Goal: Entertainment & Leisure: Consume media (video, audio)

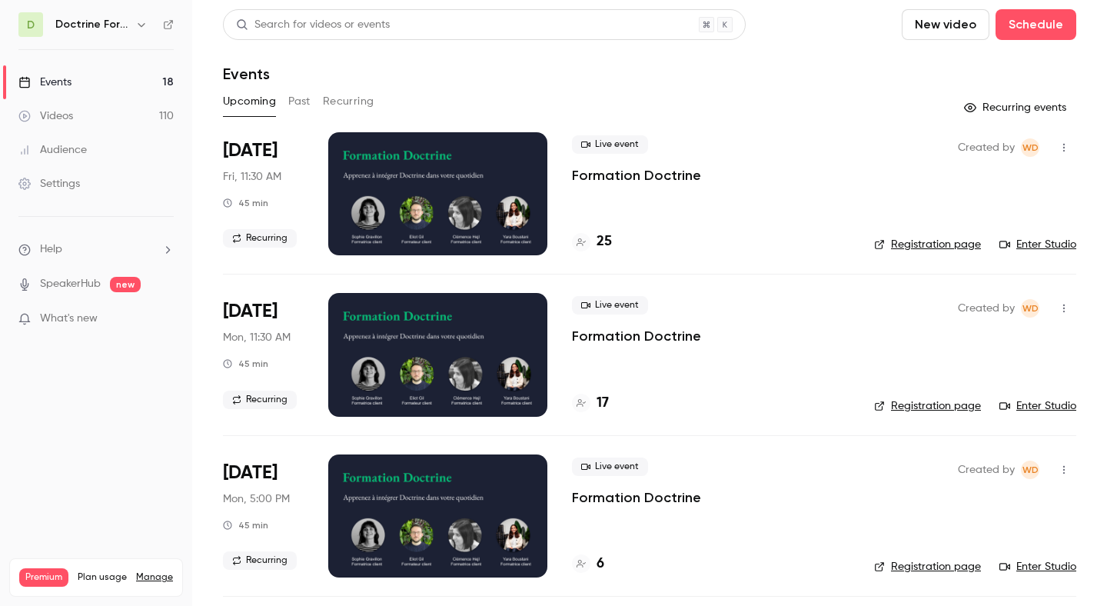
click at [134, 22] on button "button" at bounding box center [141, 24] width 18 height 18
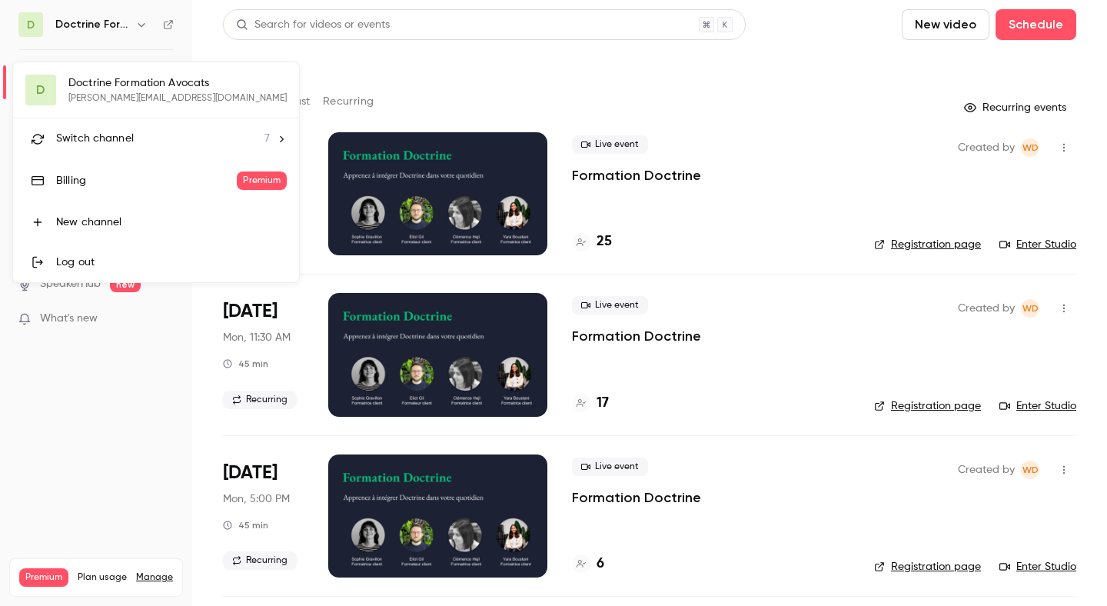
click at [148, 144] on div "Switch channel 7" at bounding box center [163, 139] width 214 height 16
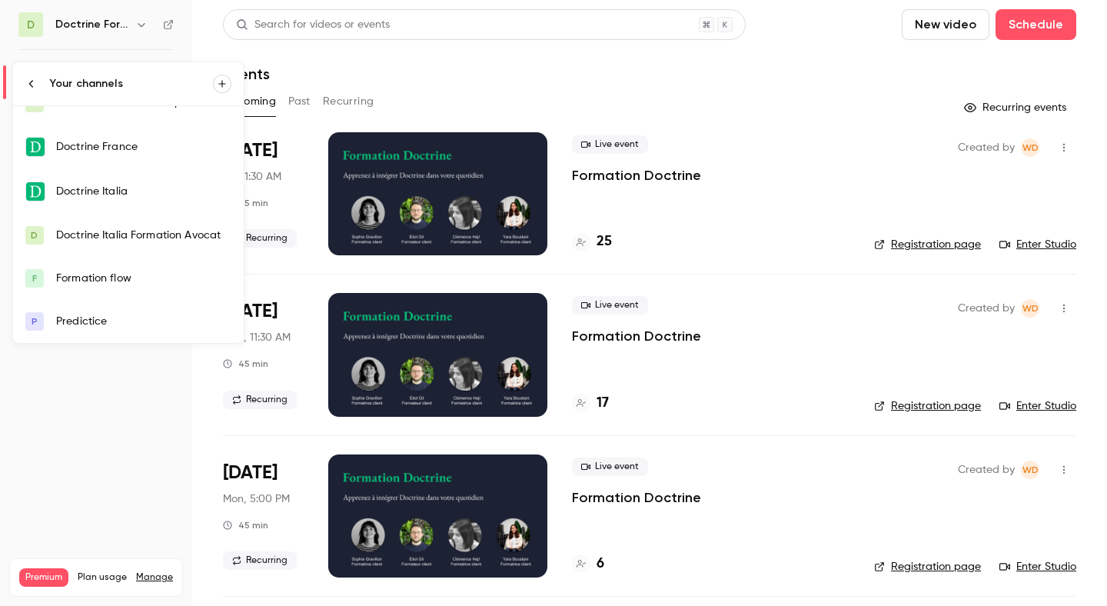
scroll to position [66, 0]
click at [116, 320] on div "Predictice" at bounding box center [143, 322] width 175 height 15
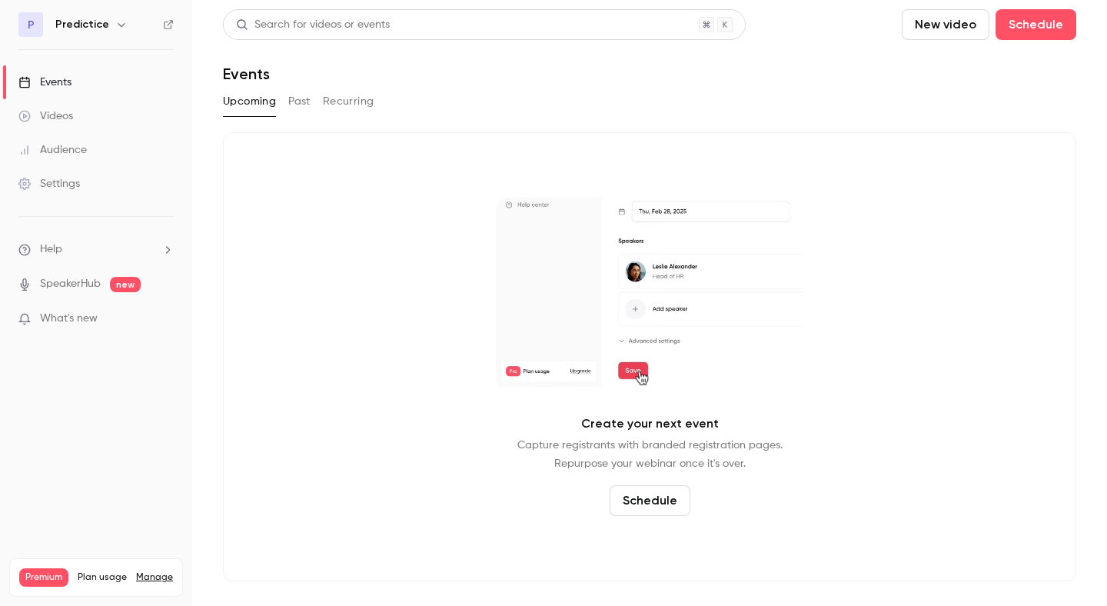
click at [76, 120] on link "Videos" at bounding box center [96, 116] width 192 height 34
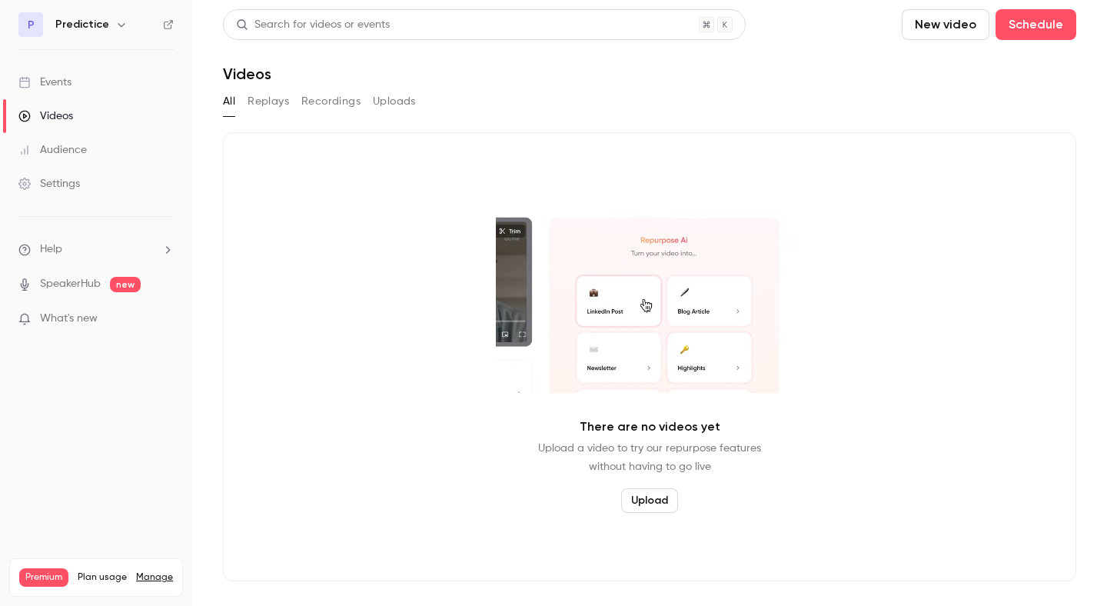
click at [76, 80] on link "Events" at bounding box center [96, 82] width 192 height 34
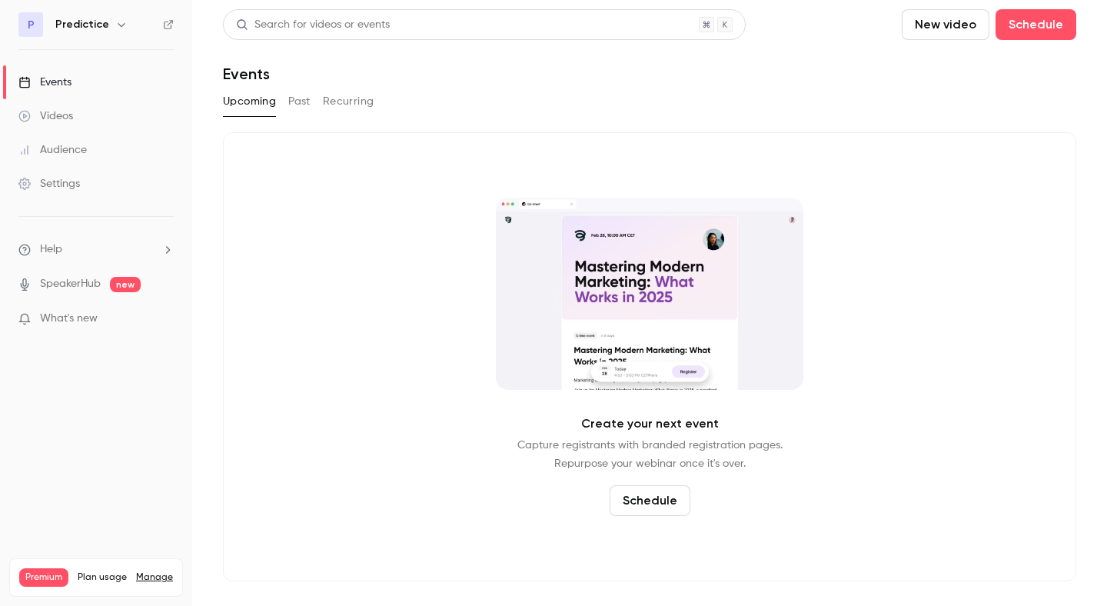
click at [121, 18] on icon "button" at bounding box center [121, 24] width 12 height 12
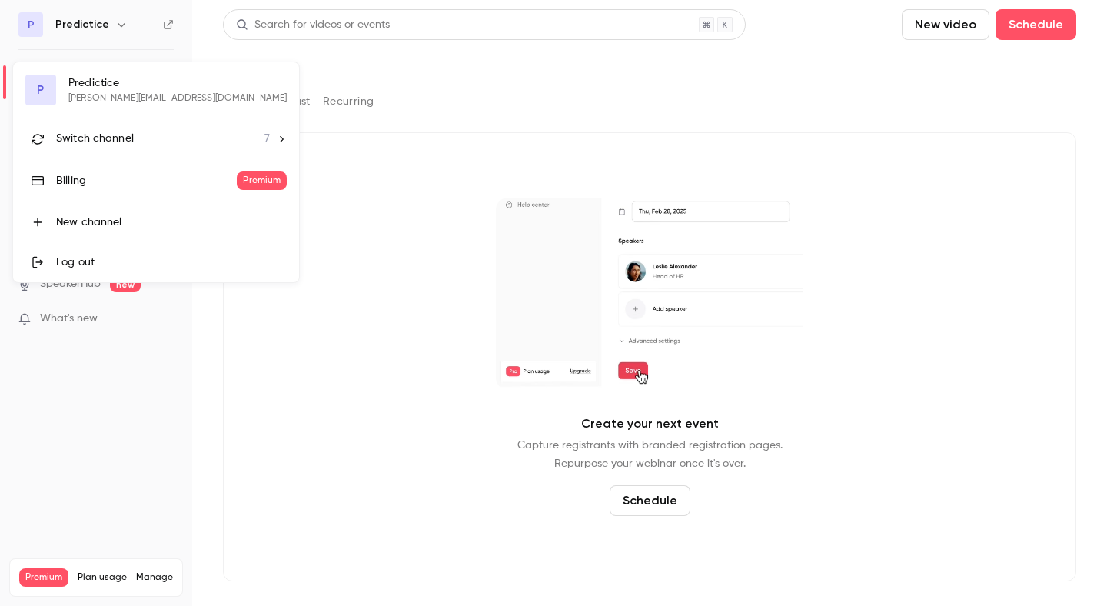
click at [101, 155] on li "Switch channel 7" at bounding box center [156, 138] width 286 height 41
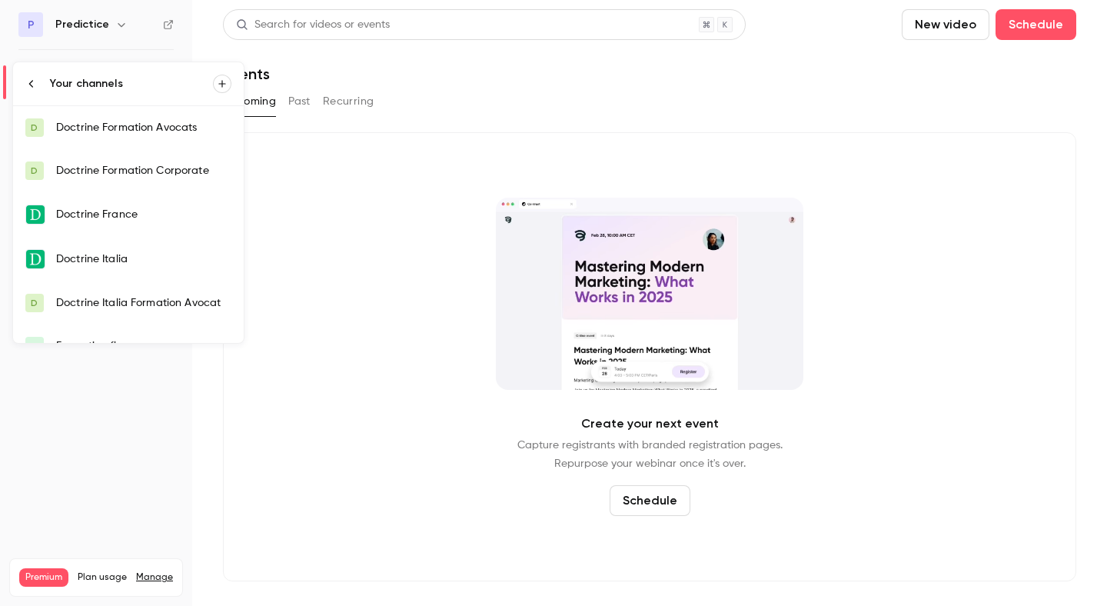
scroll to position [68, 0]
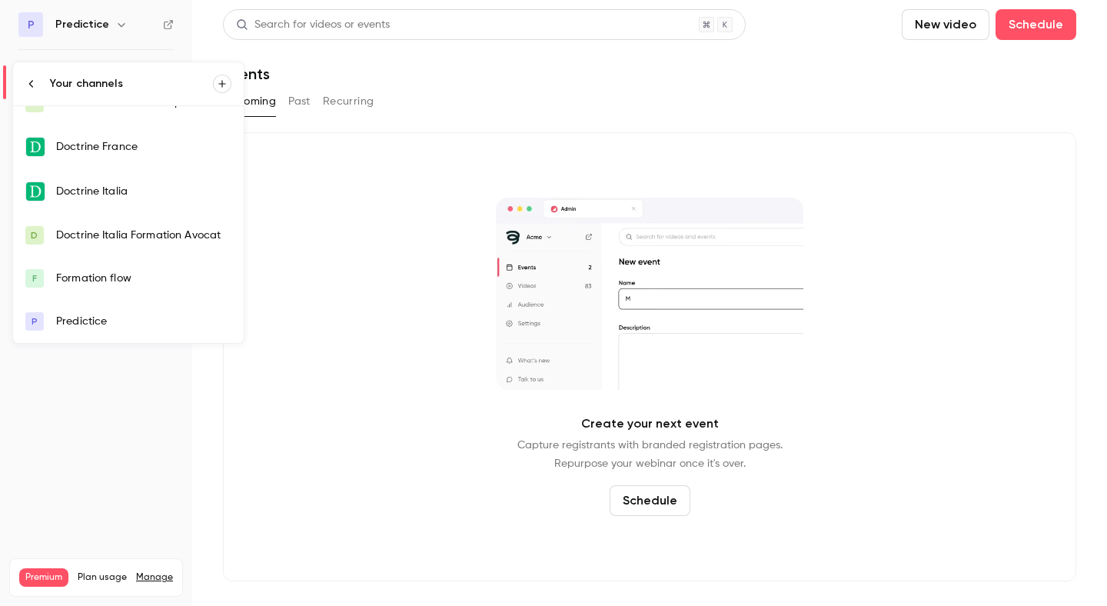
click at [80, 330] on link "P Predictice" at bounding box center [128, 321] width 231 height 43
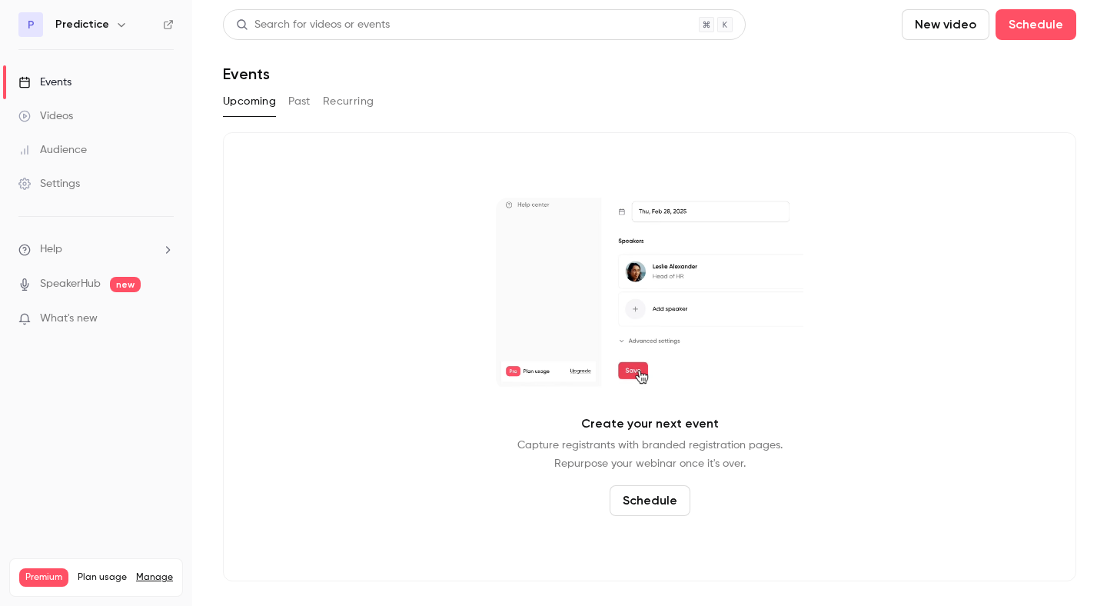
click at [55, 124] on link "Videos" at bounding box center [96, 116] width 192 height 34
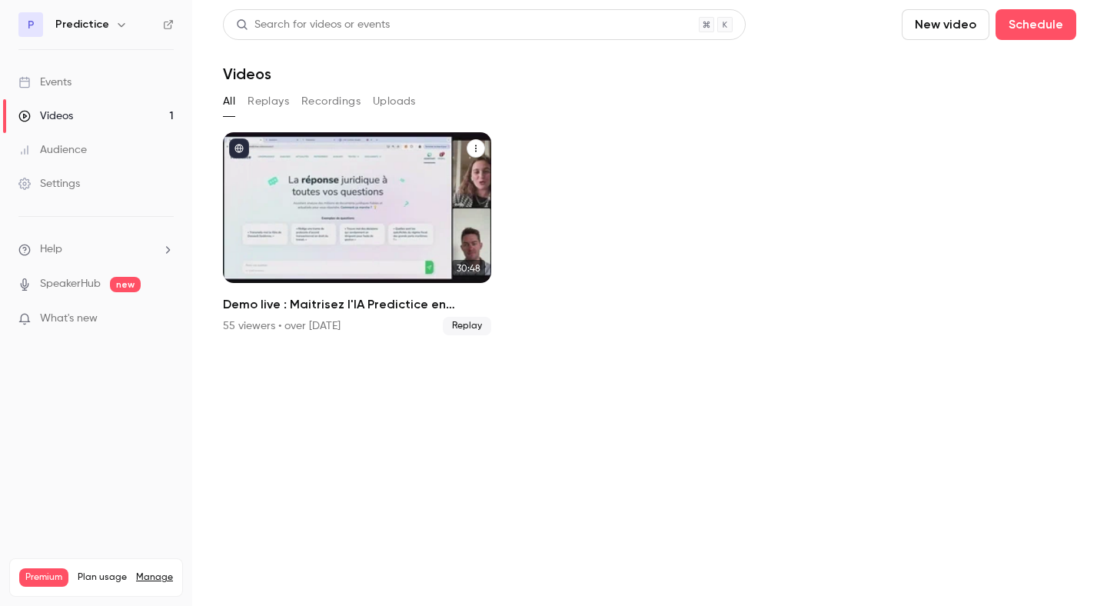
click at [392, 302] on h2 "Demo live : Maitrisez l'IA Predictice en seulement 30 minutes" at bounding box center [357, 304] width 268 height 18
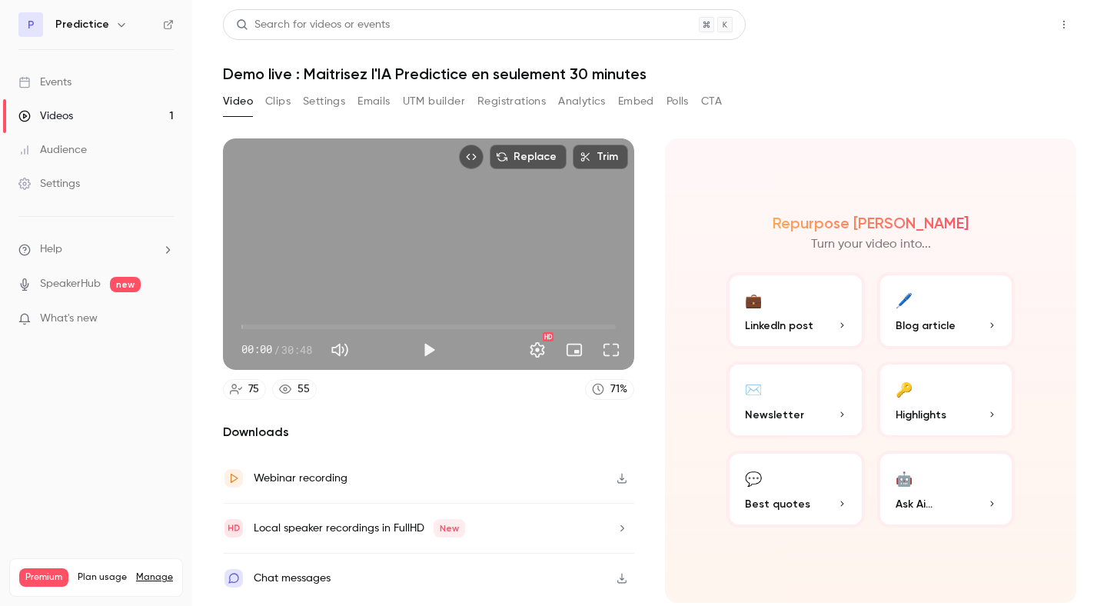
click at [1005, 20] on button "Share" at bounding box center [1008, 24] width 61 height 31
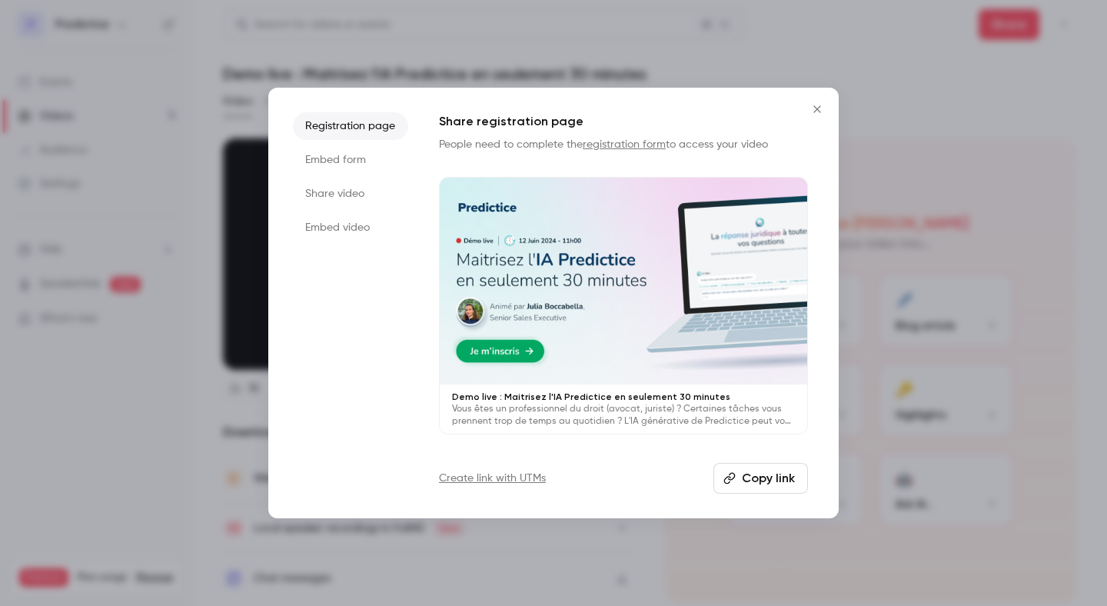
click at [613, 217] on div at bounding box center [623, 281] width 367 height 207
click at [424, 15] on div at bounding box center [553, 303] width 1107 height 606
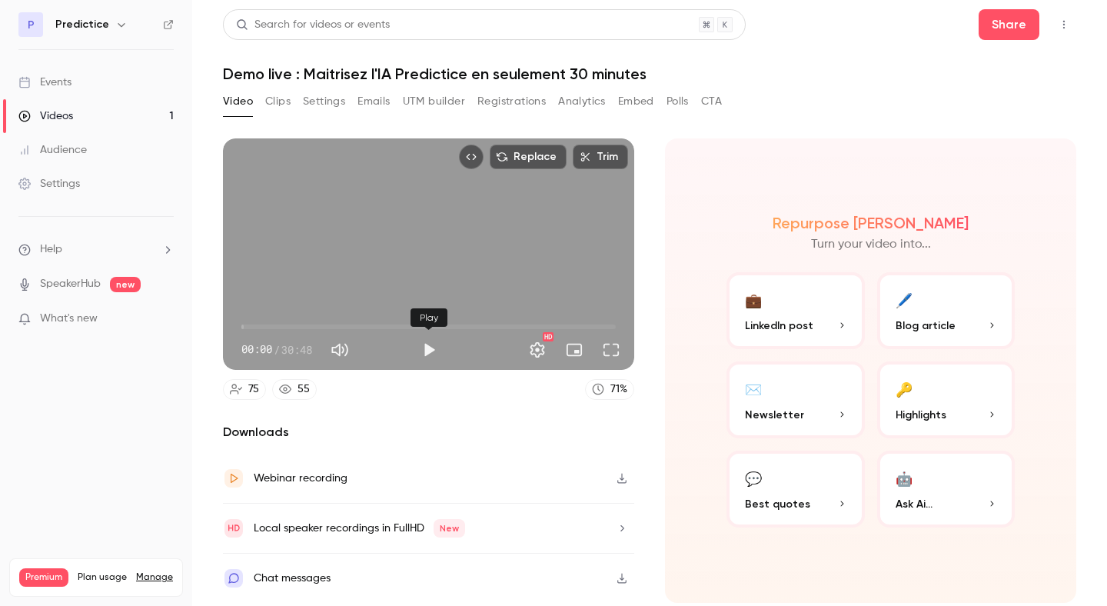
click at [425, 345] on button "Play" at bounding box center [428, 349] width 31 height 31
click at [337, 330] on span "07:50" at bounding box center [428, 326] width 374 height 25
click at [432, 347] on button "Pause" at bounding box center [428, 349] width 31 height 31
type input "***"
click at [164, 124] on link "Videos 1" at bounding box center [96, 116] width 192 height 34
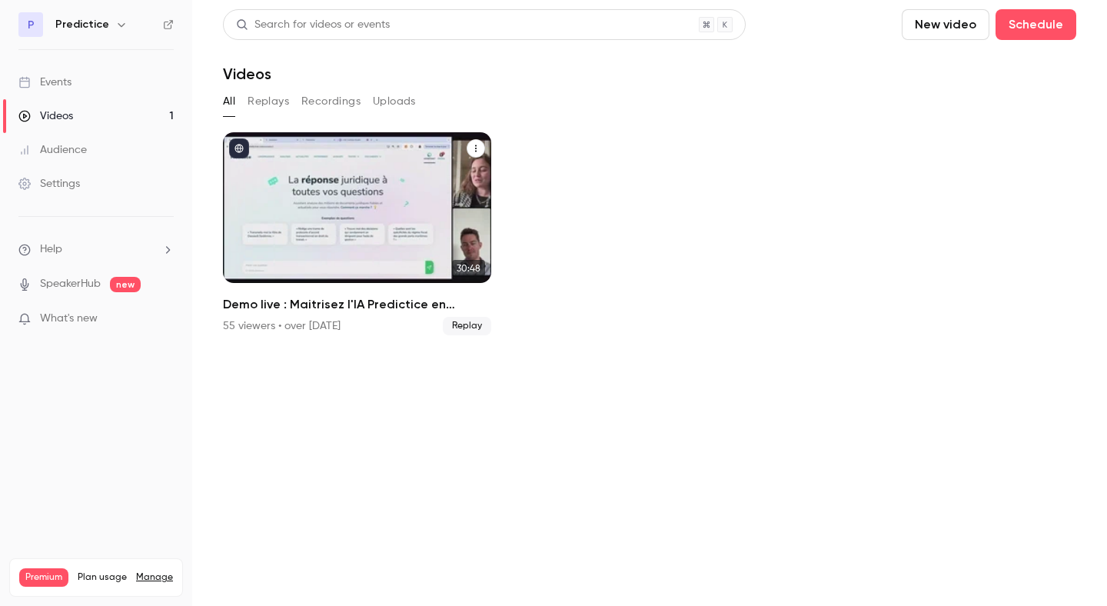
click at [296, 289] on link "30:48 Demo live : Maitrisez l'IA Predictice en seulement 30 minutes 55 viewers …" at bounding box center [357, 233] width 268 height 203
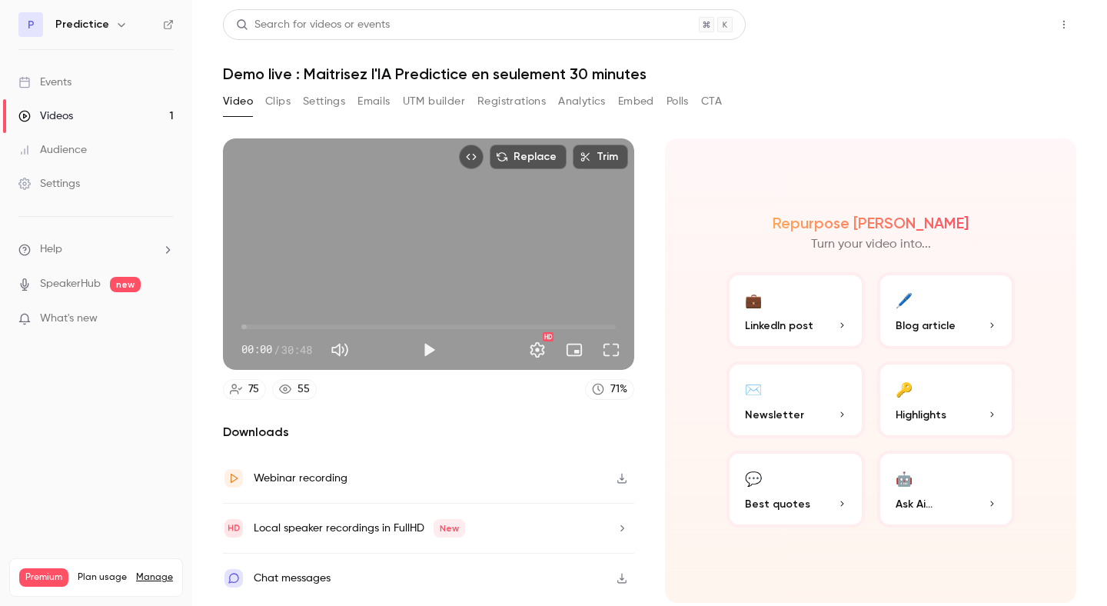
click at [1025, 33] on button "Share" at bounding box center [1008, 24] width 61 height 31
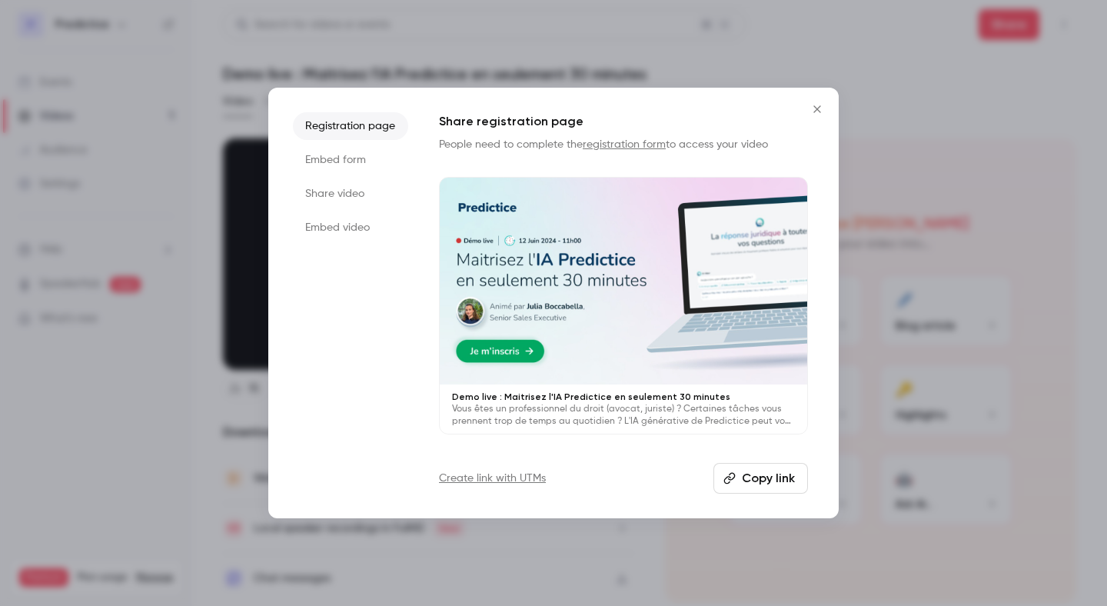
click at [639, 246] on div at bounding box center [623, 281] width 367 height 207
click at [181, 18] on div at bounding box center [553, 303] width 1107 height 606
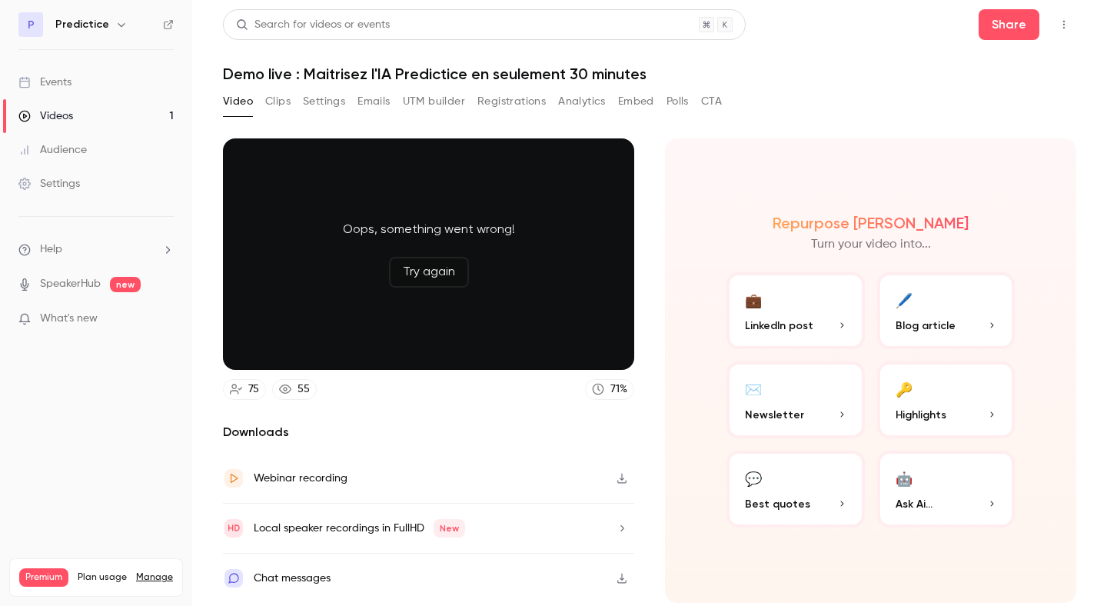
click at [159, 28] on div "P Predictice" at bounding box center [95, 24] width 155 height 25
click at [164, 28] on icon at bounding box center [168, 24] width 9 height 9
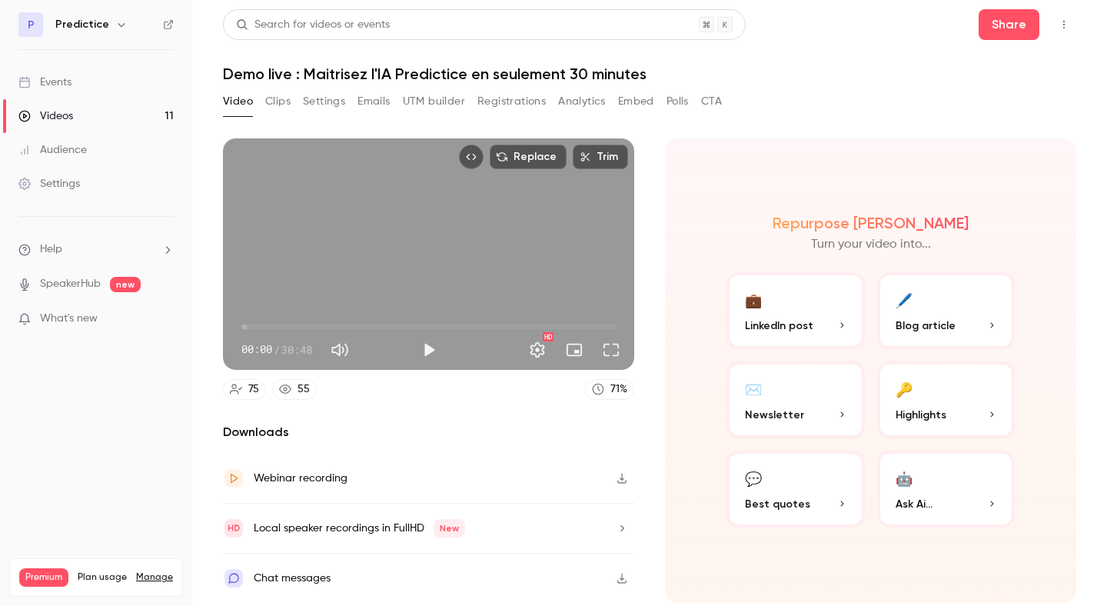
click at [160, 115] on link "Videos 11" at bounding box center [96, 116] width 192 height 34
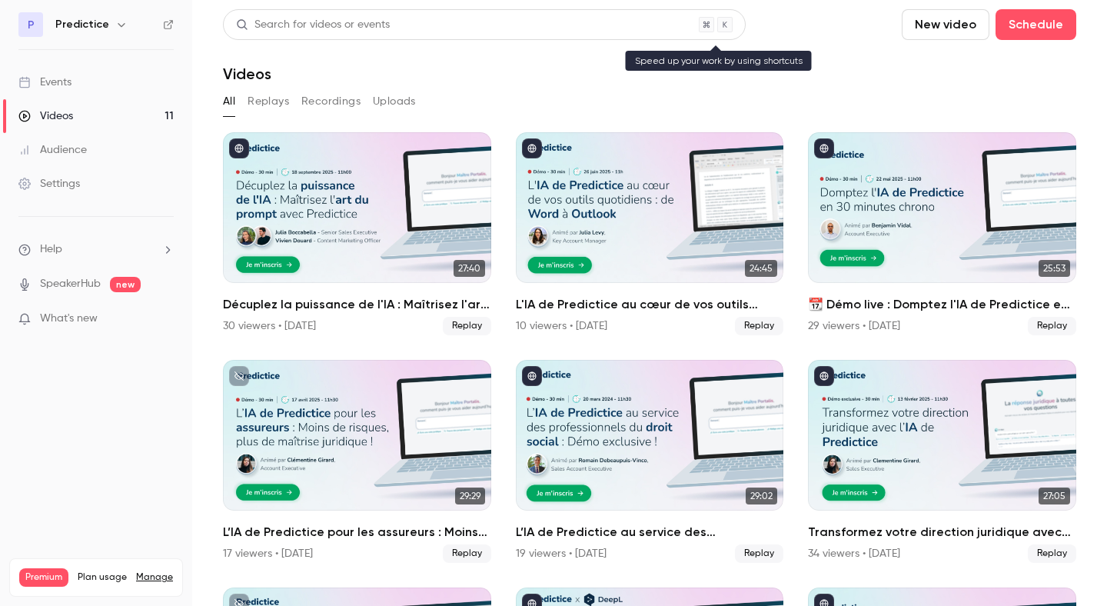
click at [310, 25] on div "Search for videos or events" at bounding box center [313, 25] width 154 height 16
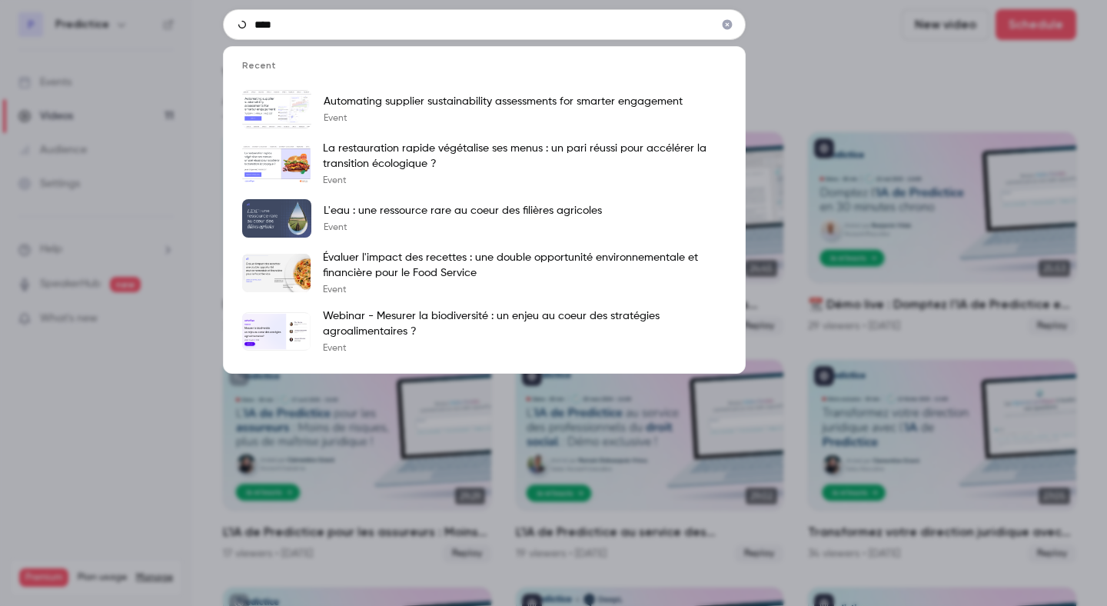
type input "*****"
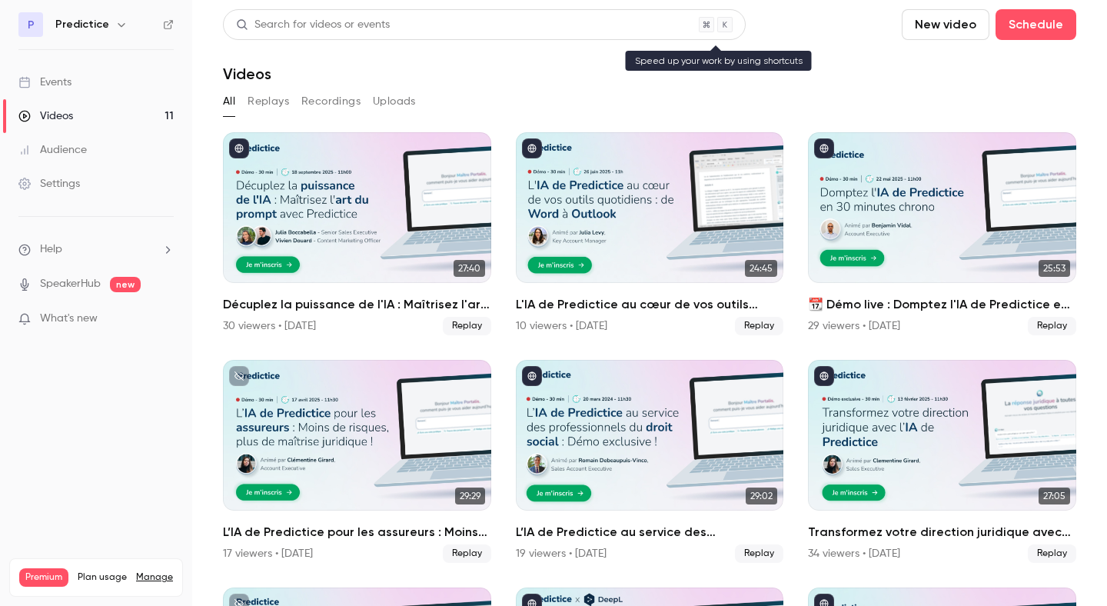
click at [311, 9] on div "Search for videos or events" at bounding box center [484, 24] width 523 height 31
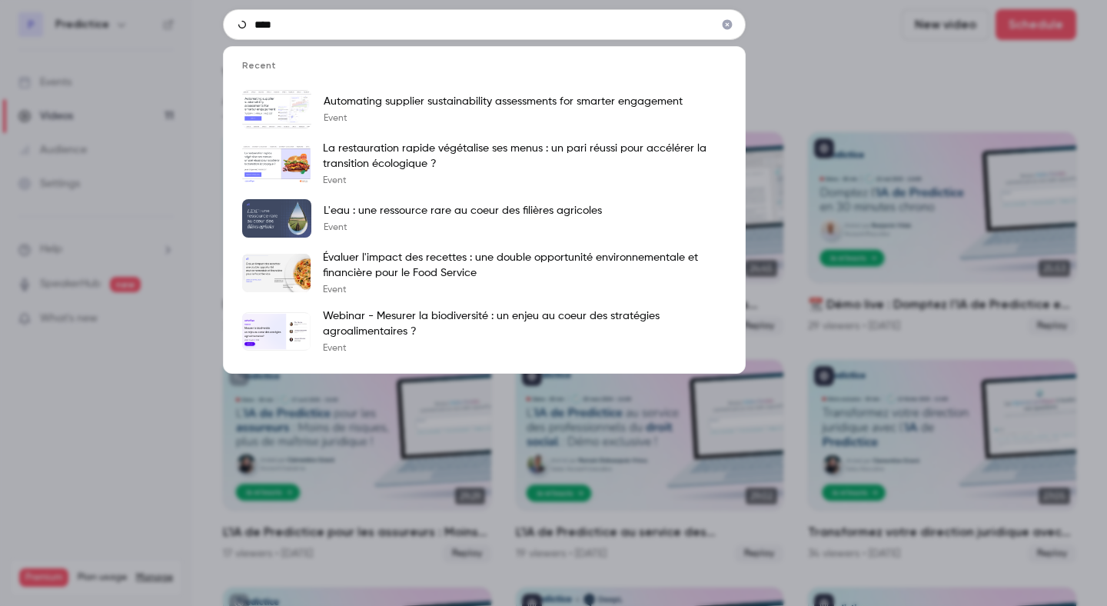
type input "*****"
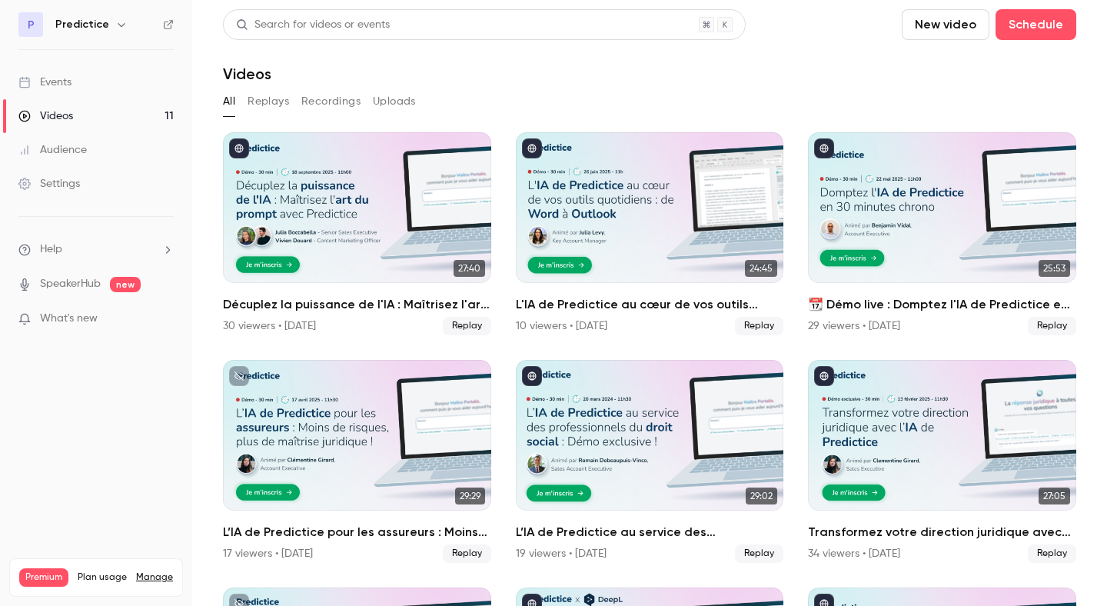
click at [115, 20] on icon "button" at bounding box center [121, 24] width 12 height 12
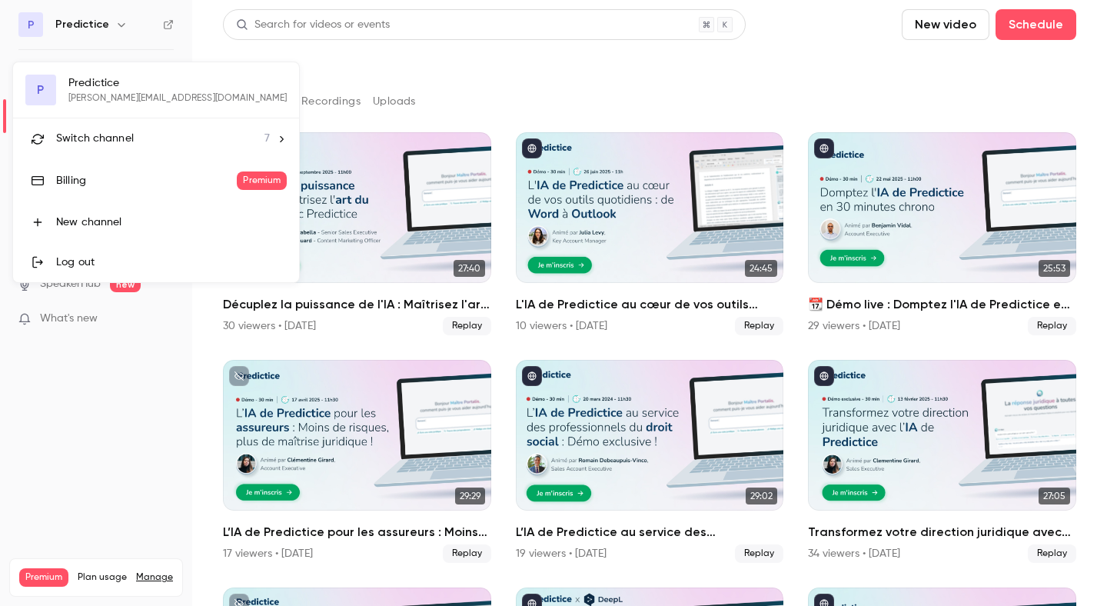
click at [582, 53] on div at bounding box center [553, 303] width 1107 height 606
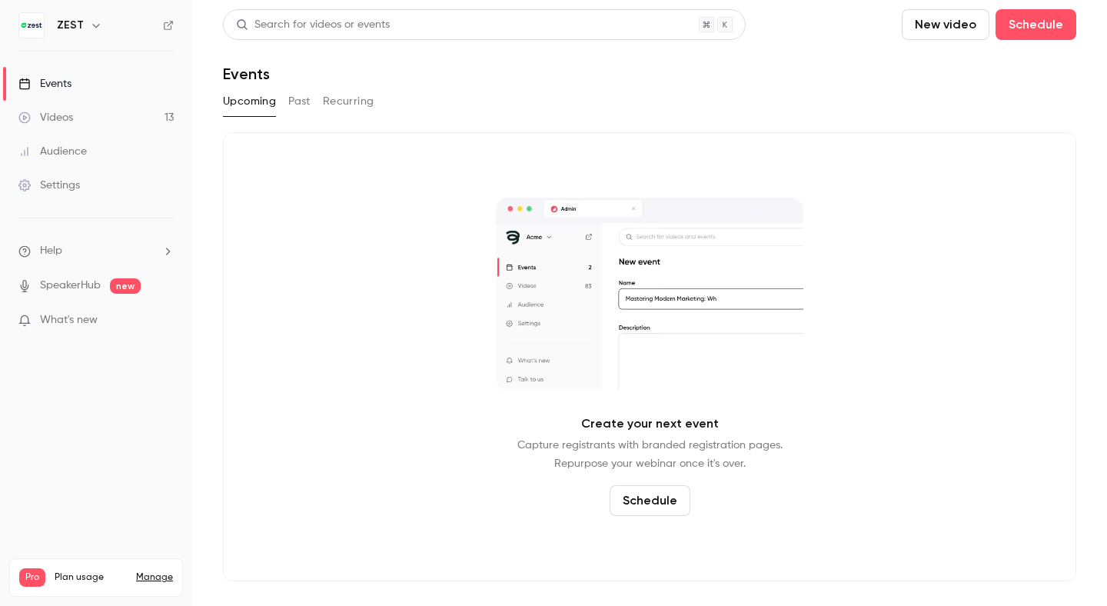
click at [96, 29] on icon "button" at bounding box center [96, 25] width 12 height 12
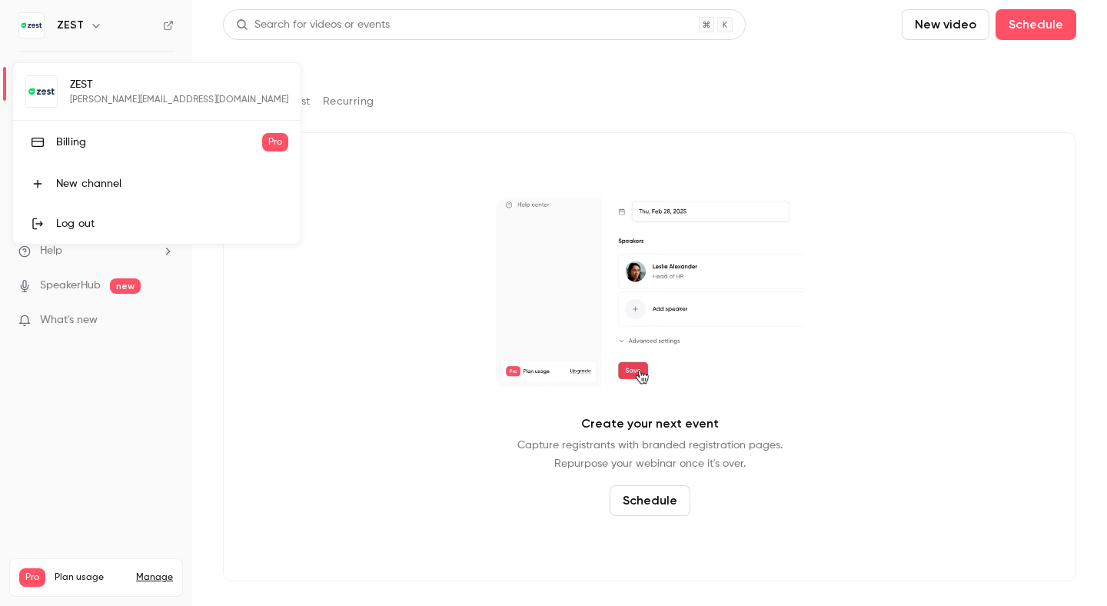
click at [96, 29] on div at bounding box center [553, 303] width 1107 height 606
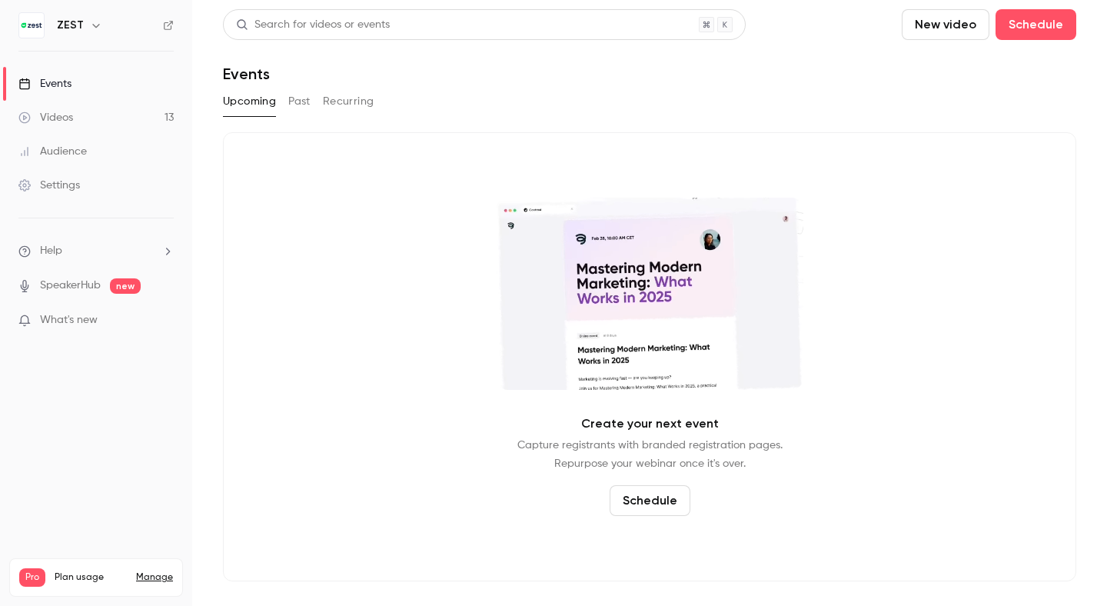
click at [79, 183] on div "Settings" at bounding box center [48, 185] width 61 height 15
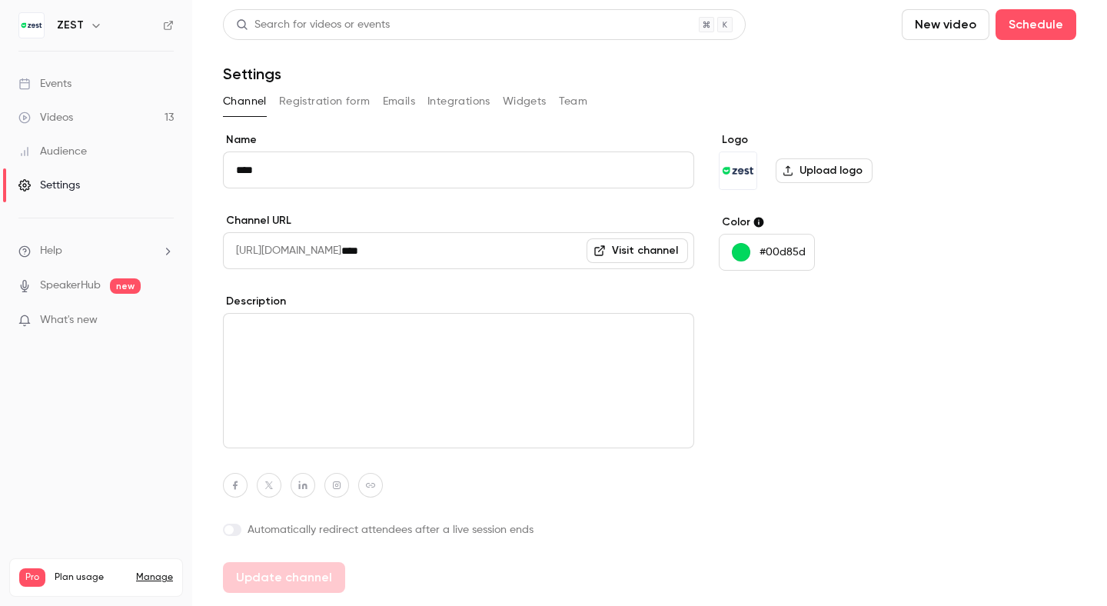
click at [452, 104] on button "Integrations" at bounding box center [458, 101] width 63 height 25
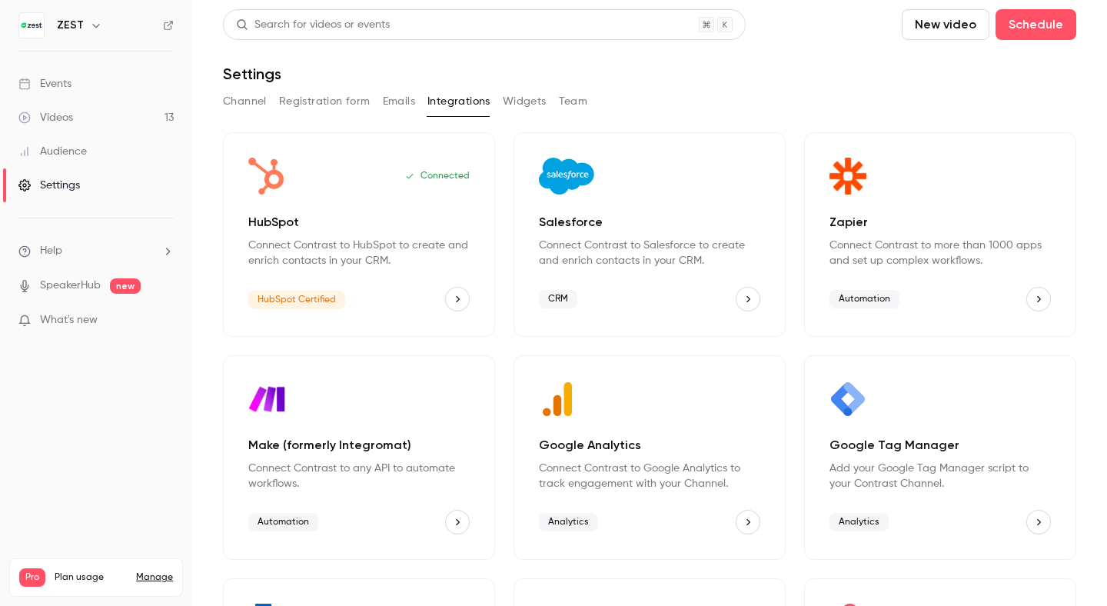
click at [333, 107] on button "Registration form" at bounding box center [324, 101] width 91 height 25
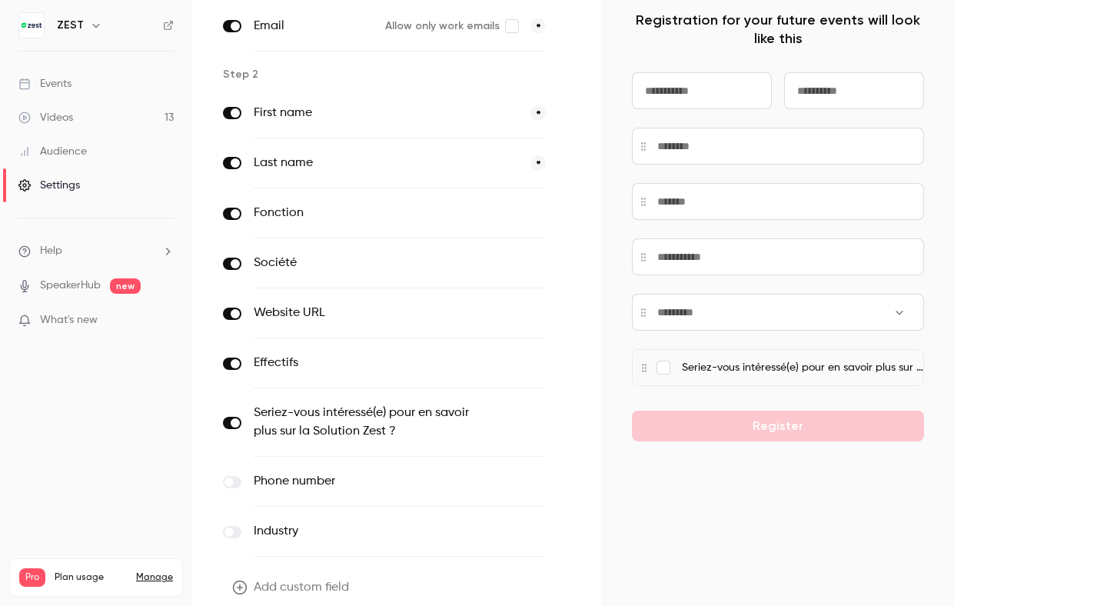
scroll to position [220, 0]
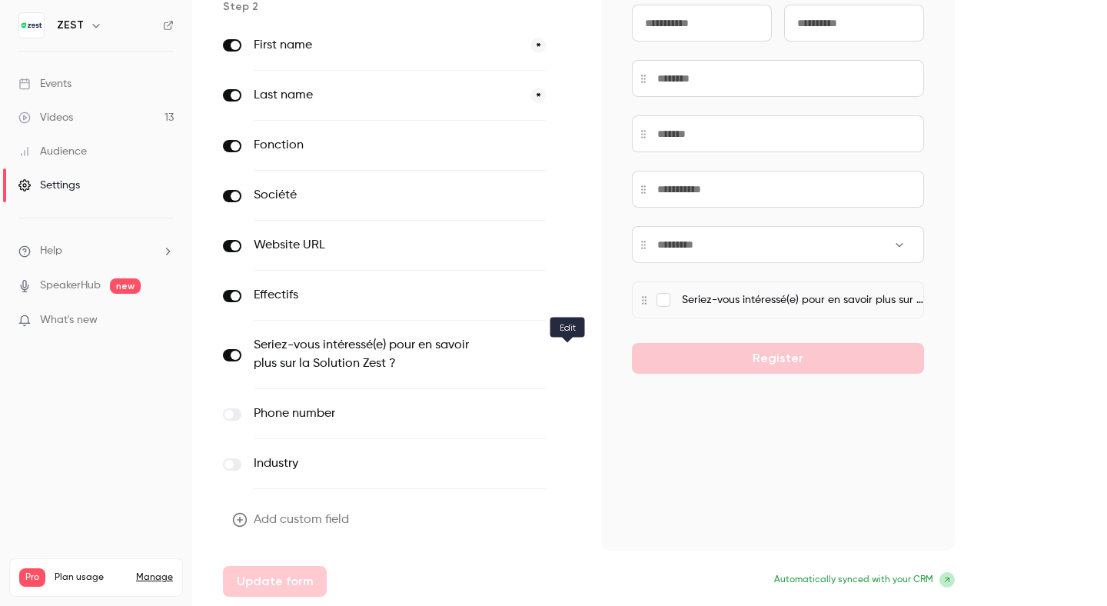
click at [566, 357] on icon "button" at bounding box center [567, 355] width 8 height 8
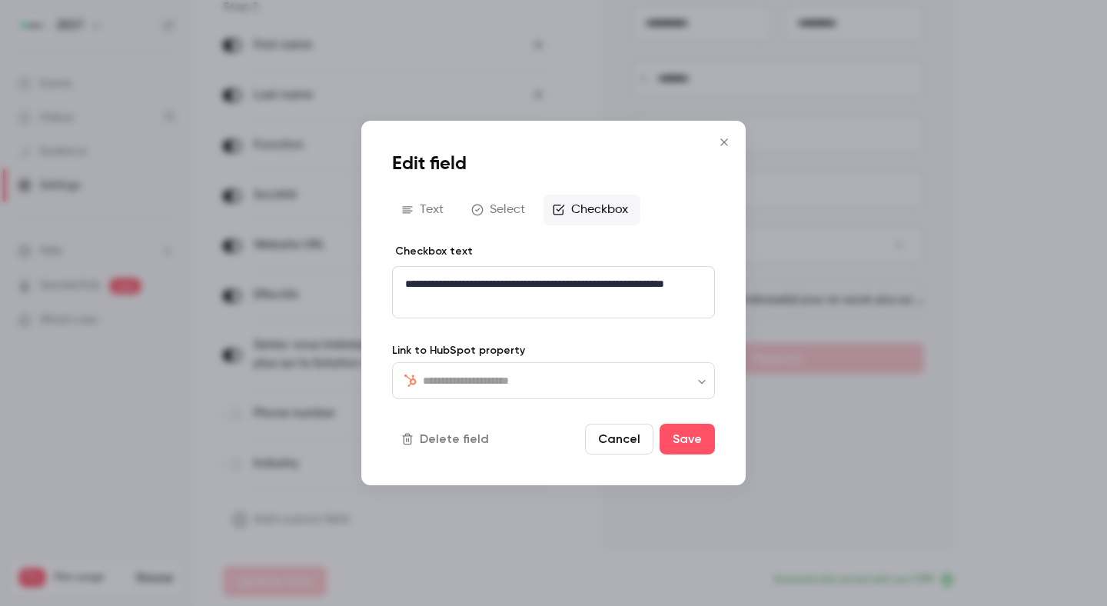
type input "**********"
click at [610, 437] on button "Cancel" at bounding box center [619, 438] width 68 height 31
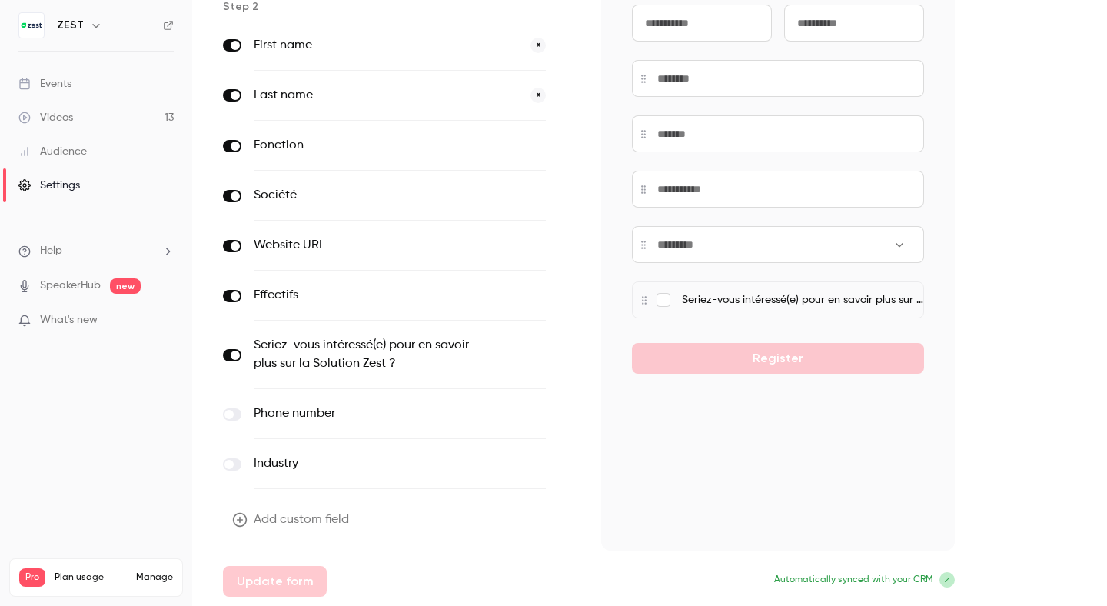
click at [573, 350] on button "button" at bounding box center [567, 355] width 18 height 18
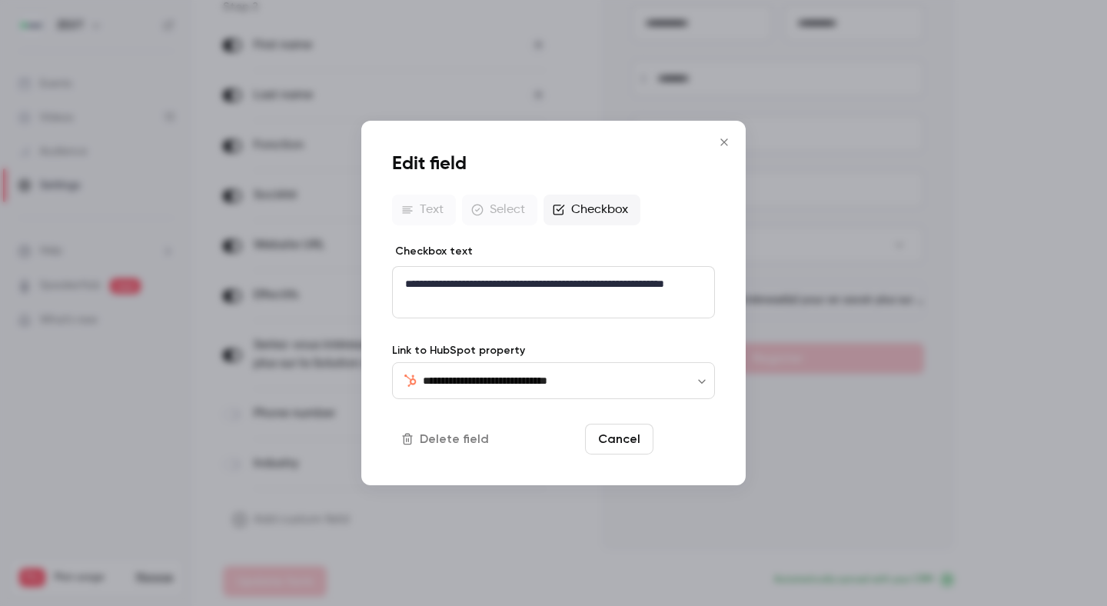
click at [682, 435] on button "Save" at bounding box center [686, 438] width 55 height 31
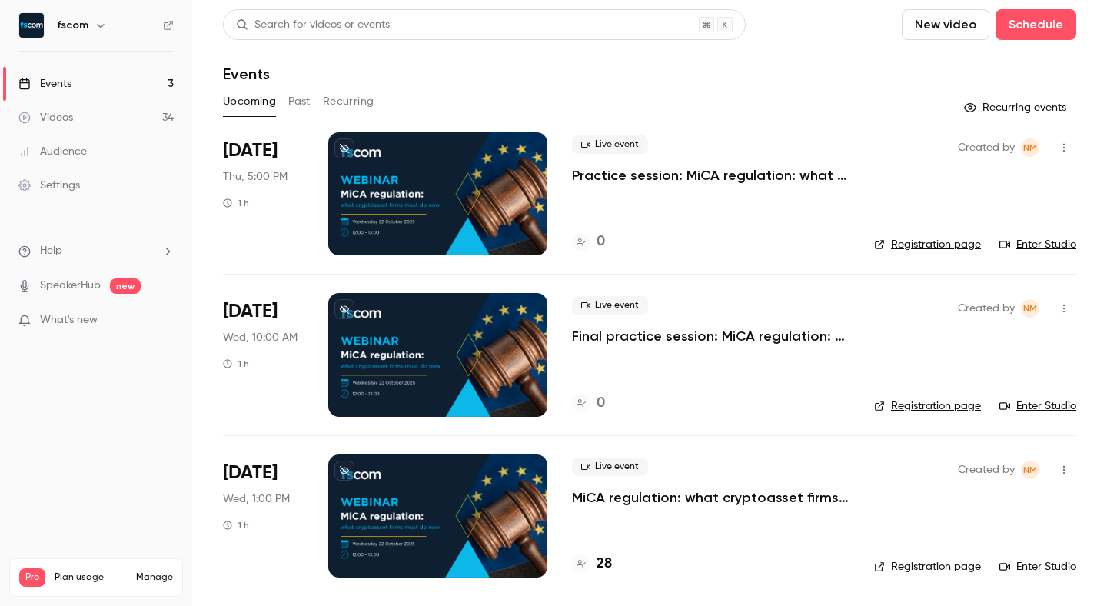
click at [91, 29] on button "button" at bounding box center [100, 25] width 18 height 18
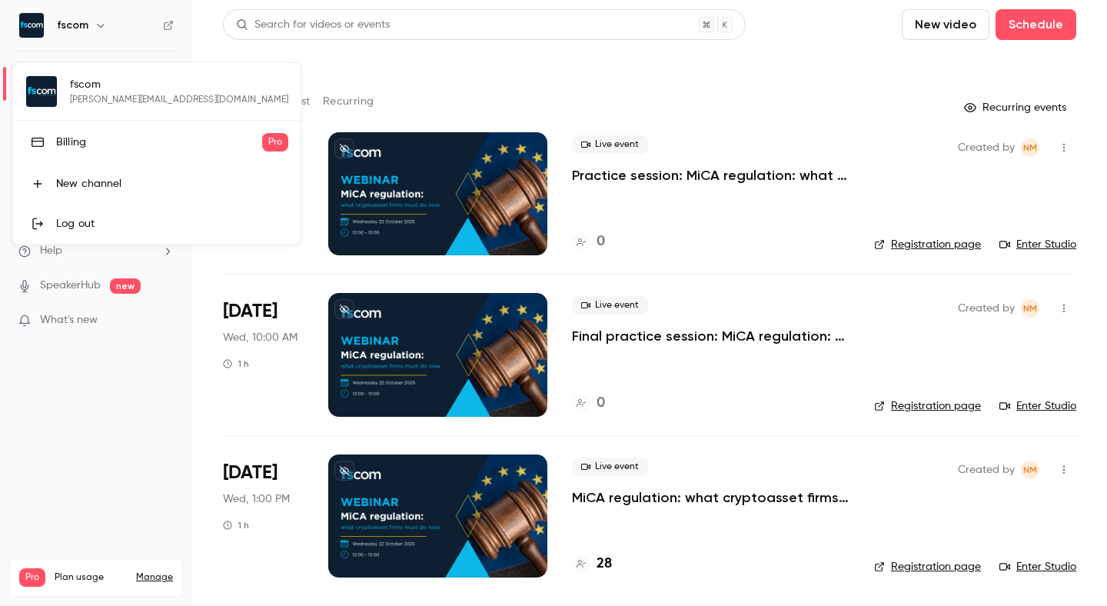
click at [90, 29] on div at bounding box center [553, 303] width 1107 height 606
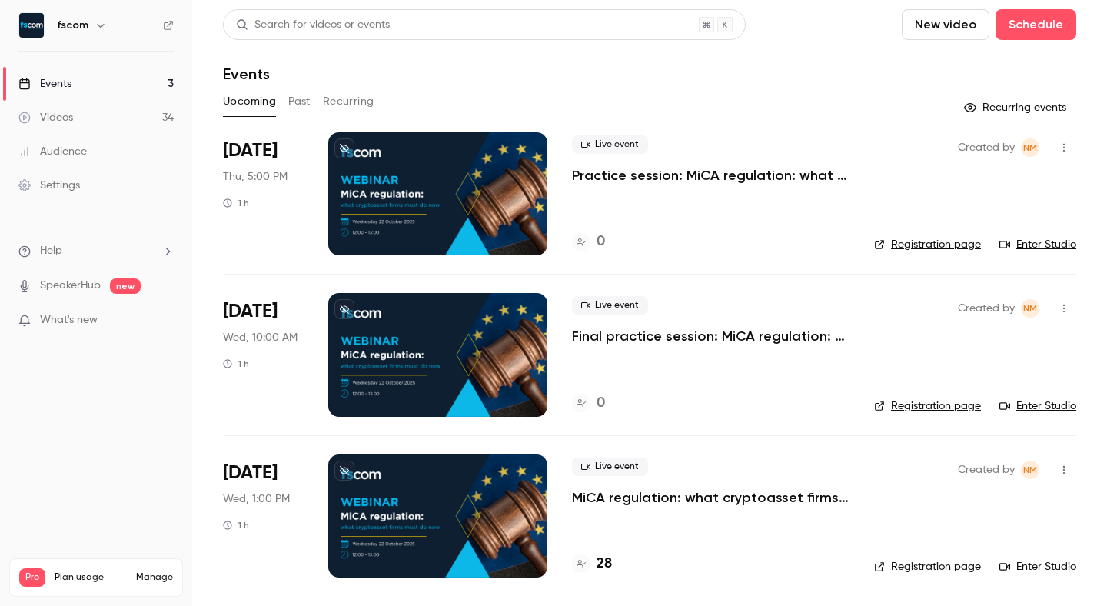
click at [78, 188] on div "Settings" at bounding box center [48, 185] width 61 height 15
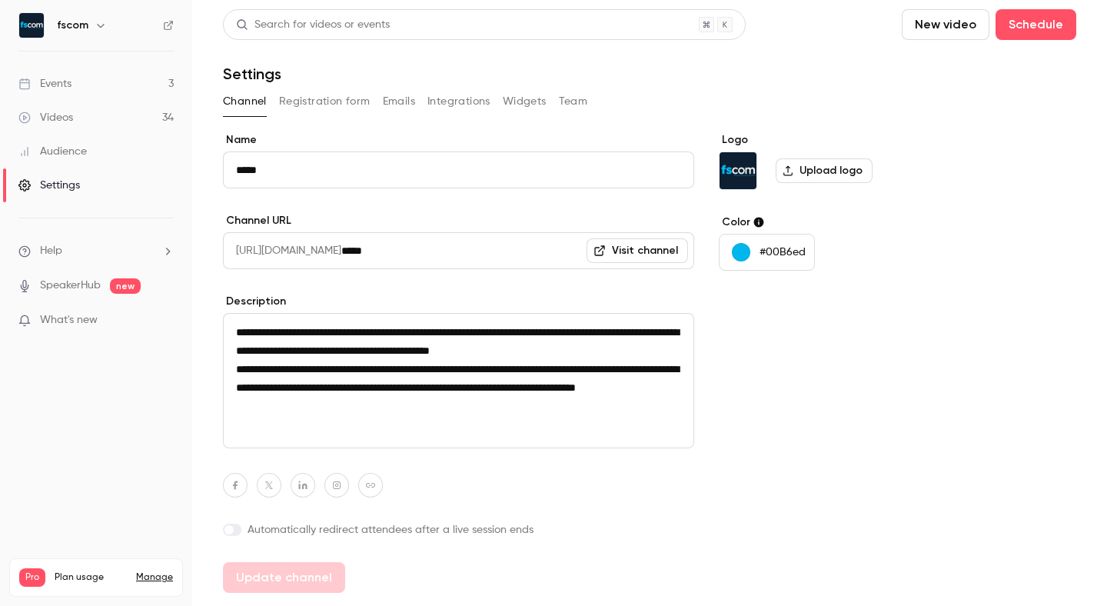
click at [334, 98] on button "Registration form" at bounding box center [324, 101] width 91 height 25
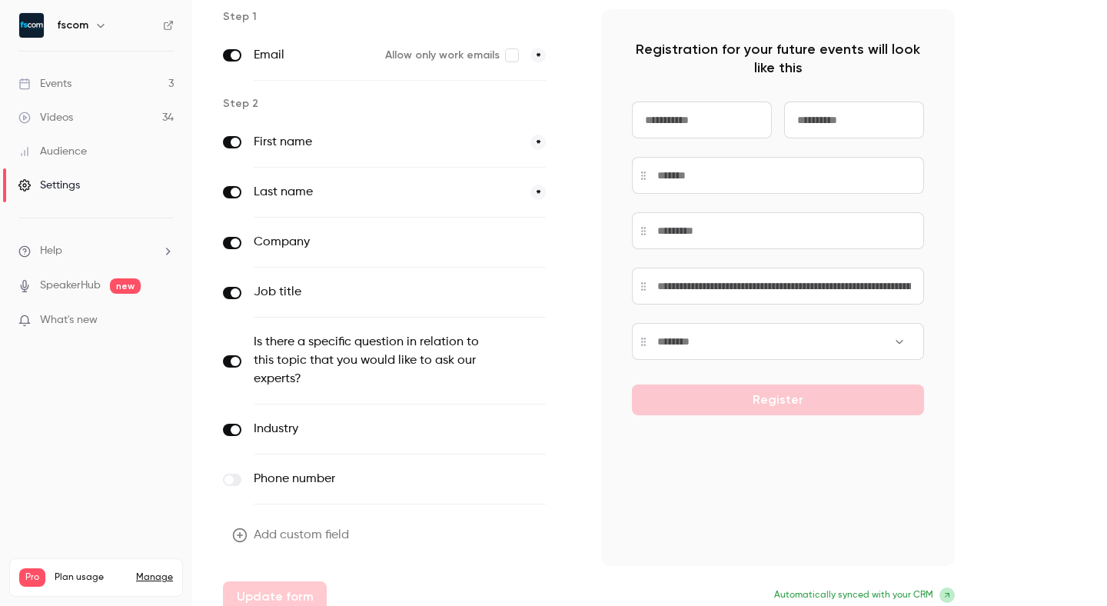
scroll to position [138, 0]
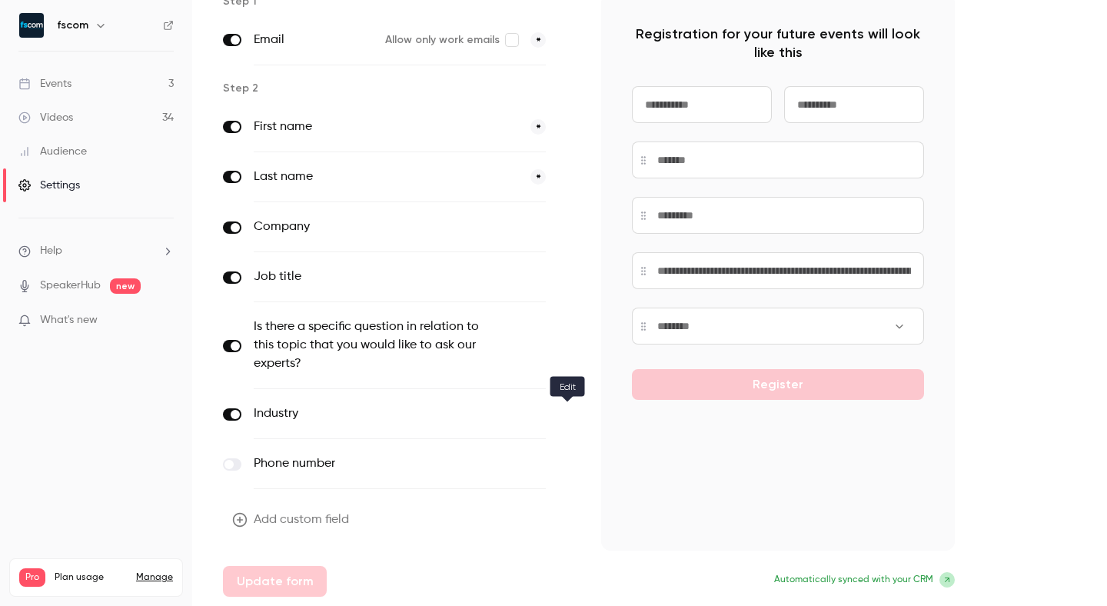
click at [572, 415] on button "button" at bounding box center [567, 414] width 18 height 18
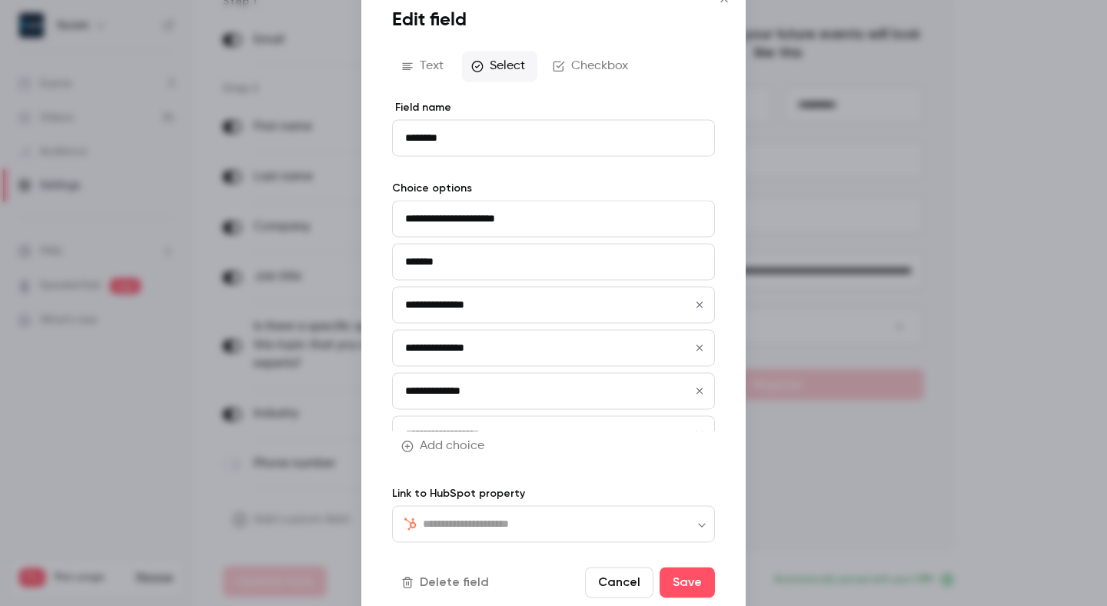
type input "******"
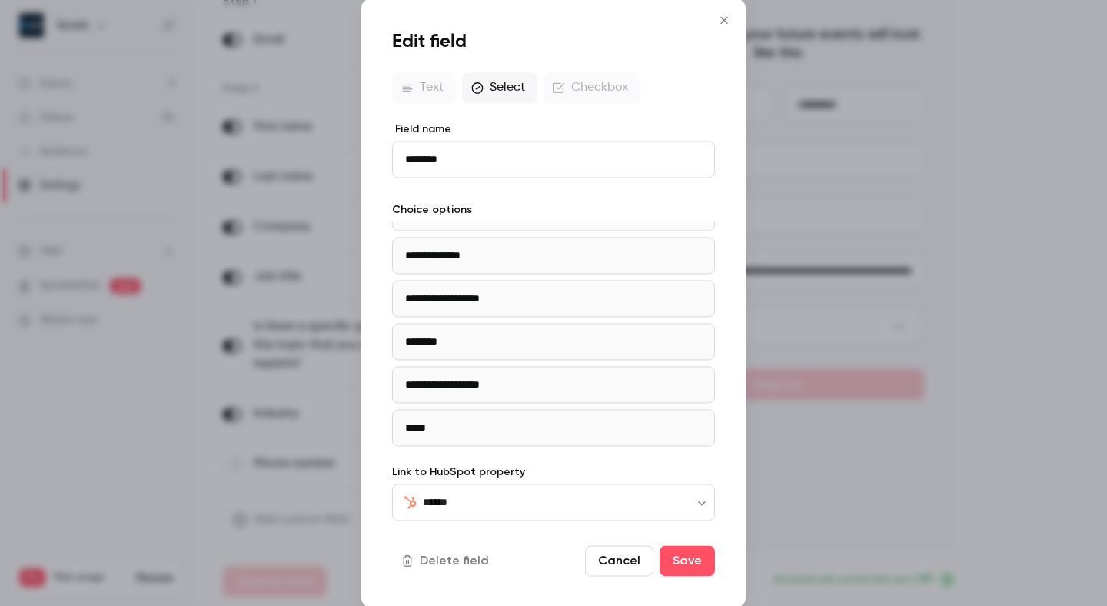
scroll to position [0, 0]
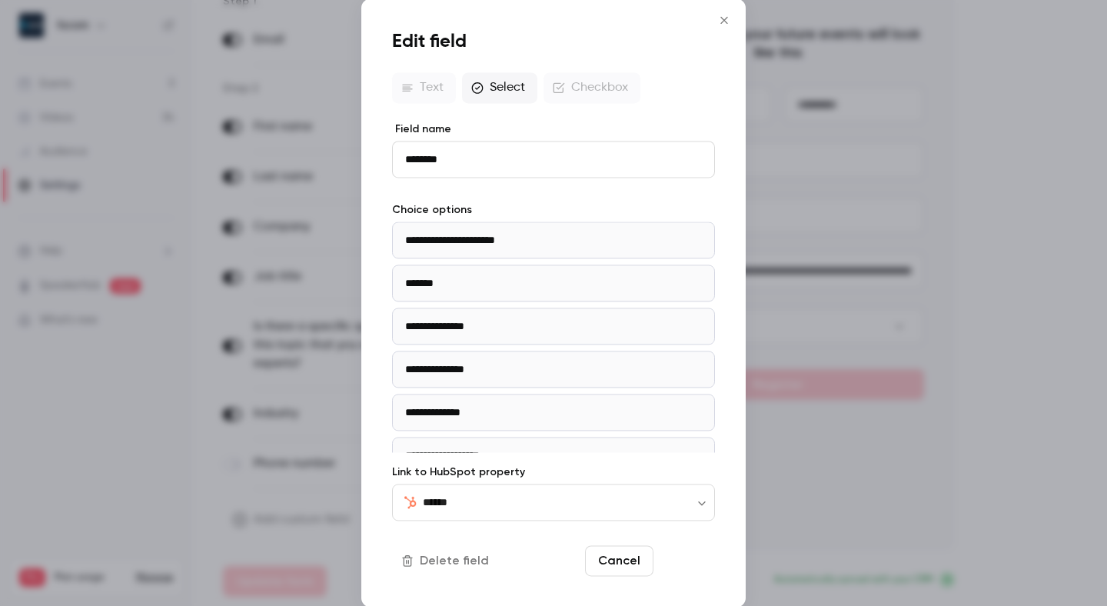
click at [692, 556] on button "Save" at bounding box center [686, 561] width 55 height 31
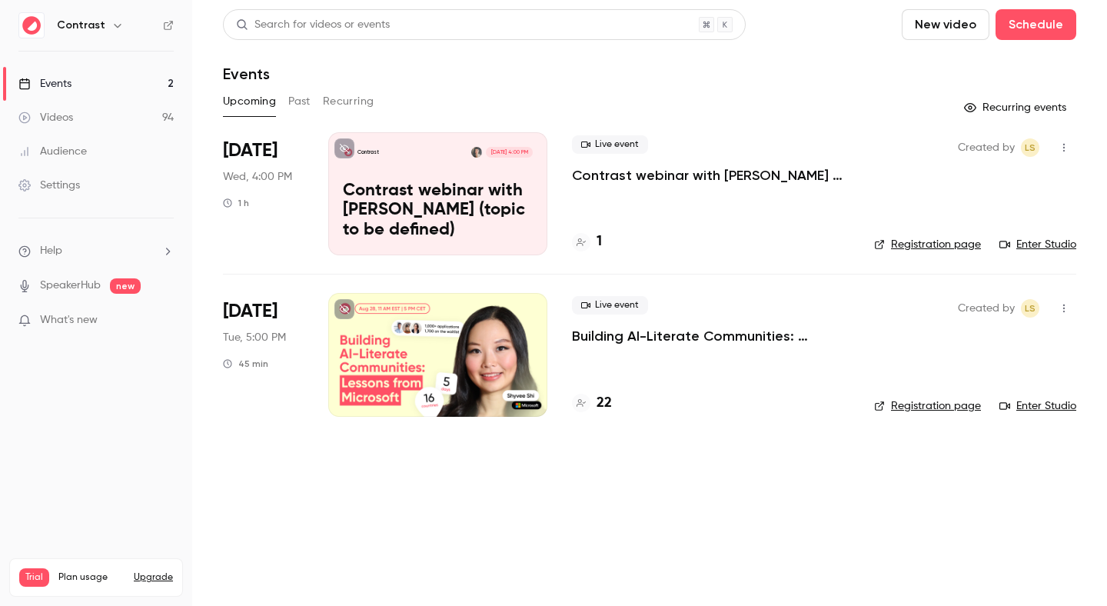
click at [336, 95] on button "Recurring" at bounding box center [348, 101] width 51 height 25
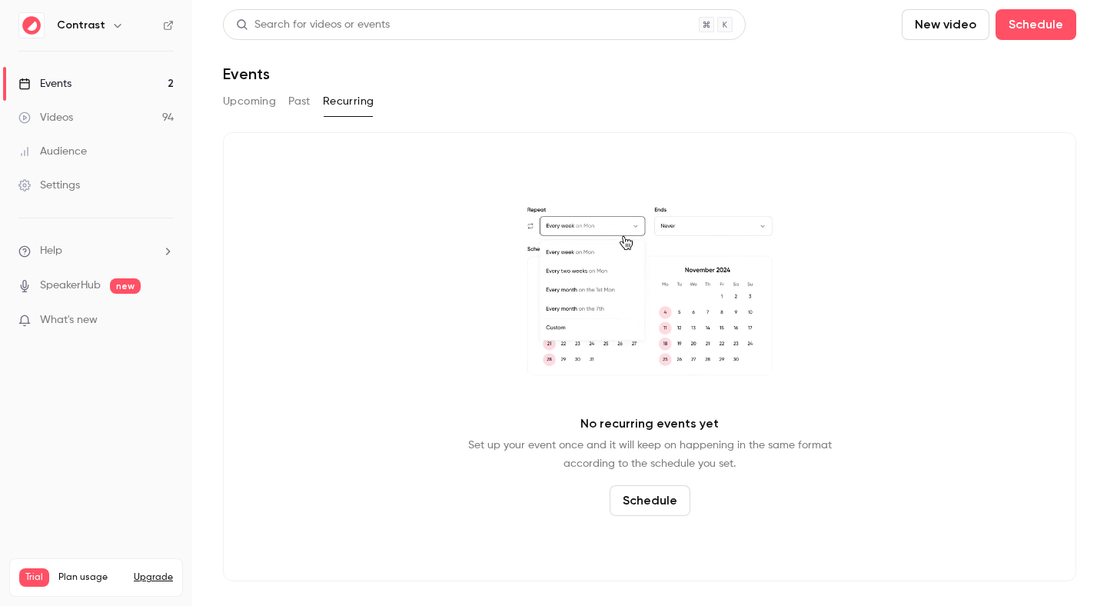
click at [658, 493] on button "Schedule" at bounding box center [649, 500] width 81 height 31
click at [305, 337] on div at bounding box center [553, 303] width 1107 height 606
click at [133, 117] on link "Videos 94" at bounding box center [96, 118] width 192 height 34
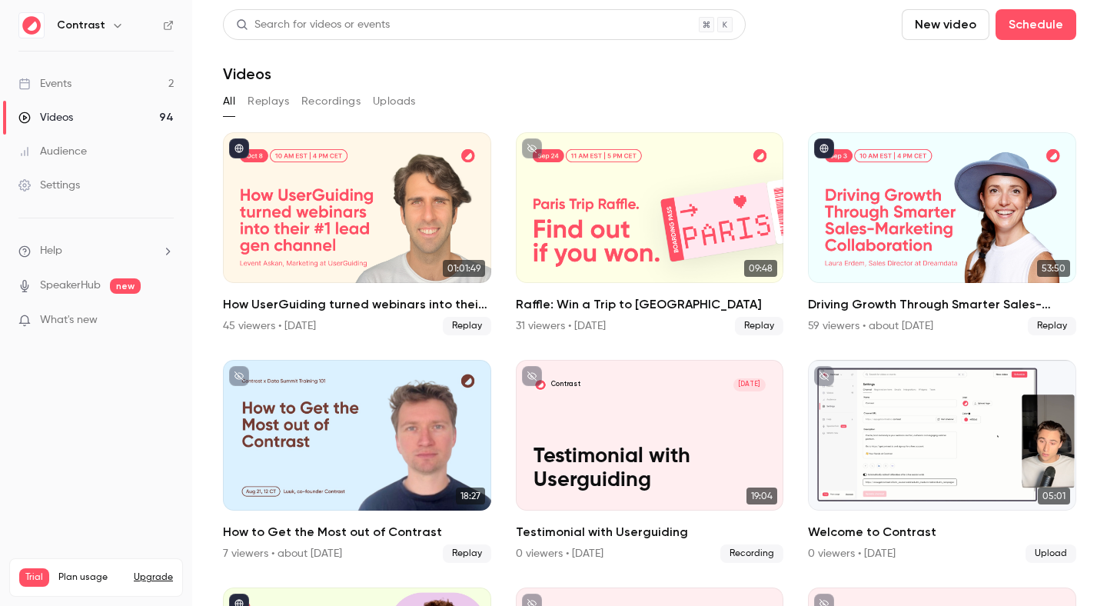
click at [107, 184] on link "Settings" at bounding box center [96, 185] width 192 height 34
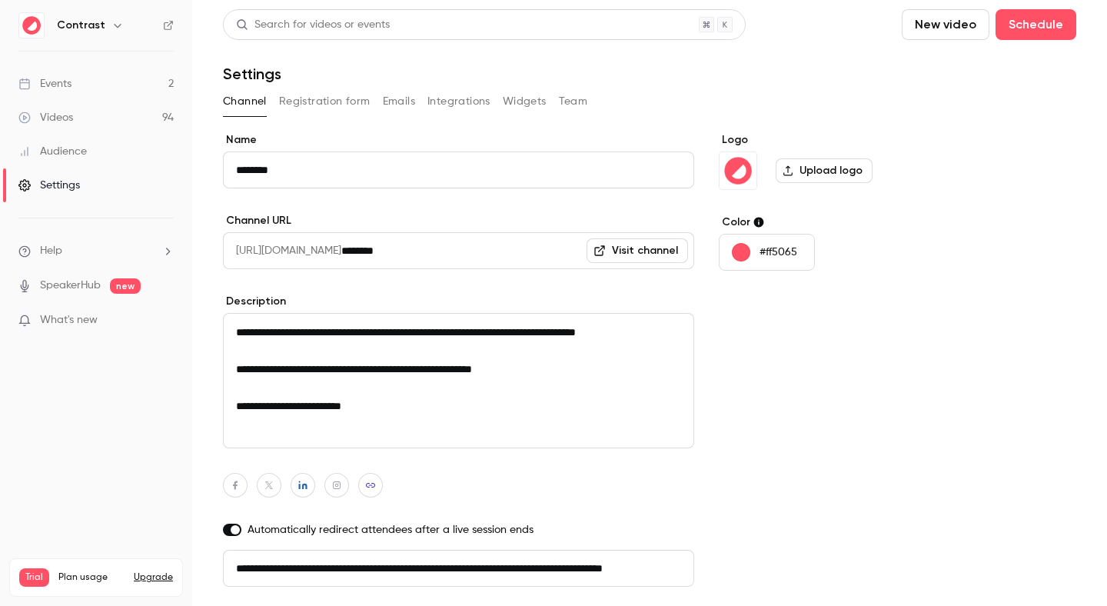
scroll to position [0, 87]
click at [97, 19] on h6 "Contrast" at bounding box center [81, 25] width 48 height 15
click at [111, 20] on icon "button" at bounding box center [117, 25] width 12 height 12
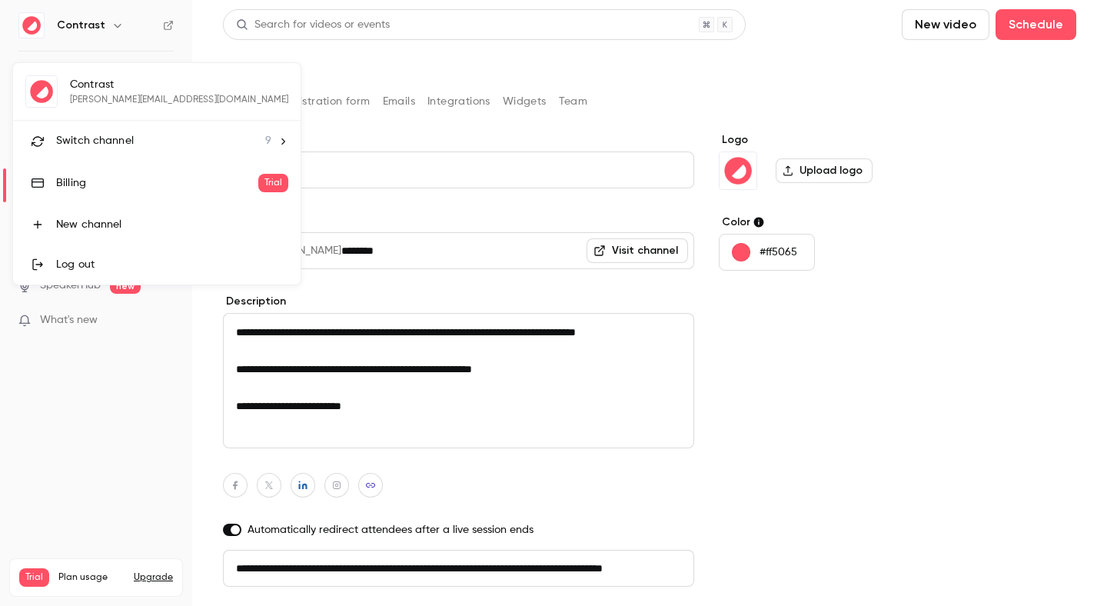
click at [102, 151] on li "Switch channel 9" at bounding box center [156, 141] width 287 height 41
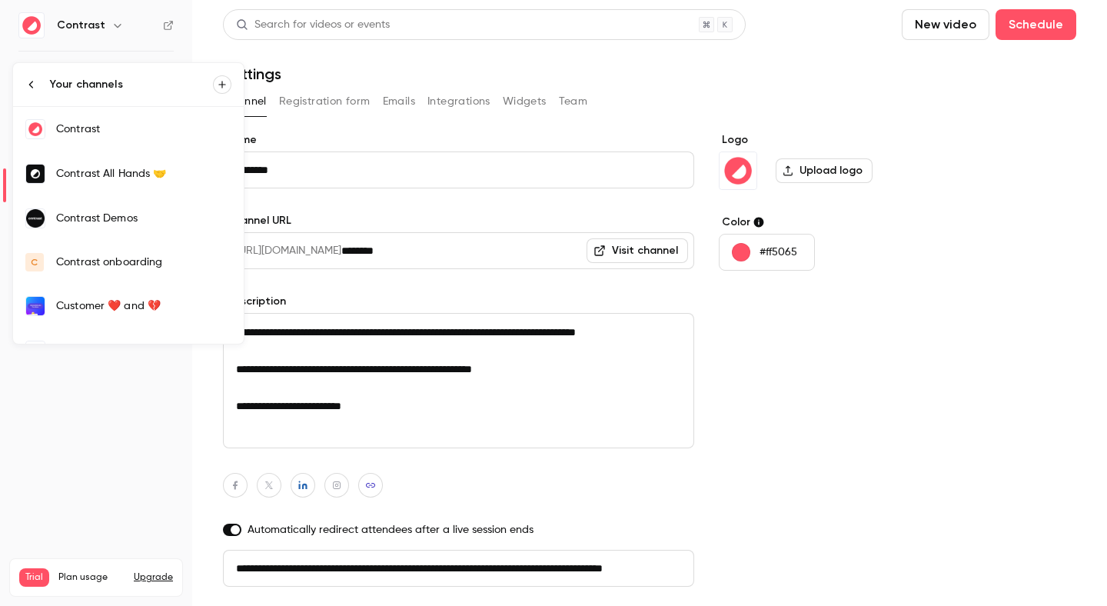
scroll to position [161, 0]
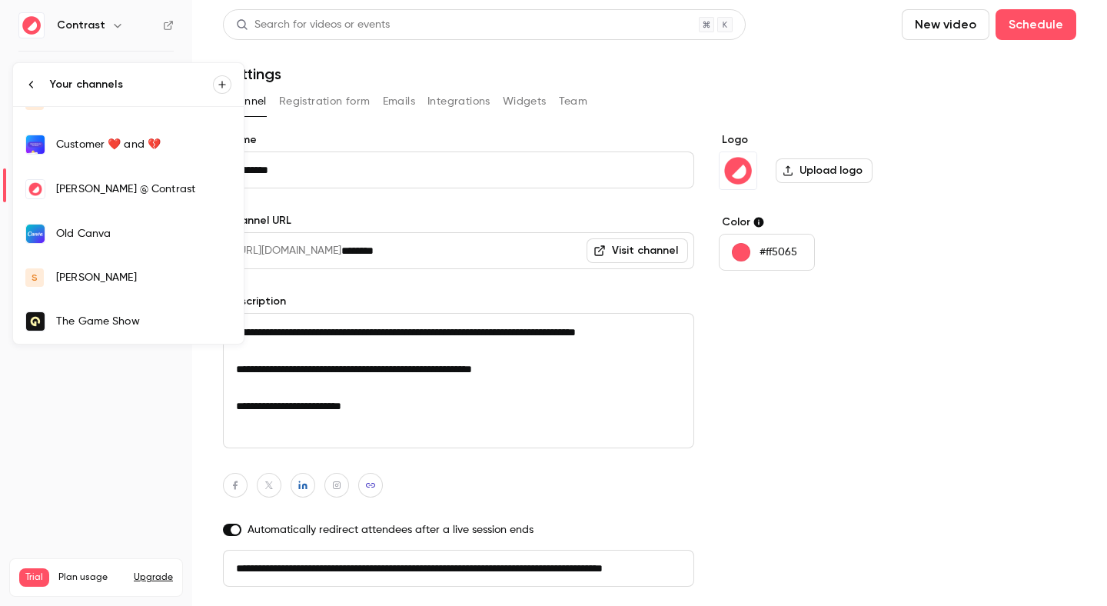
click at [95, 266] on link "s salim" at bounding box center [128, 277] width 231 height 43
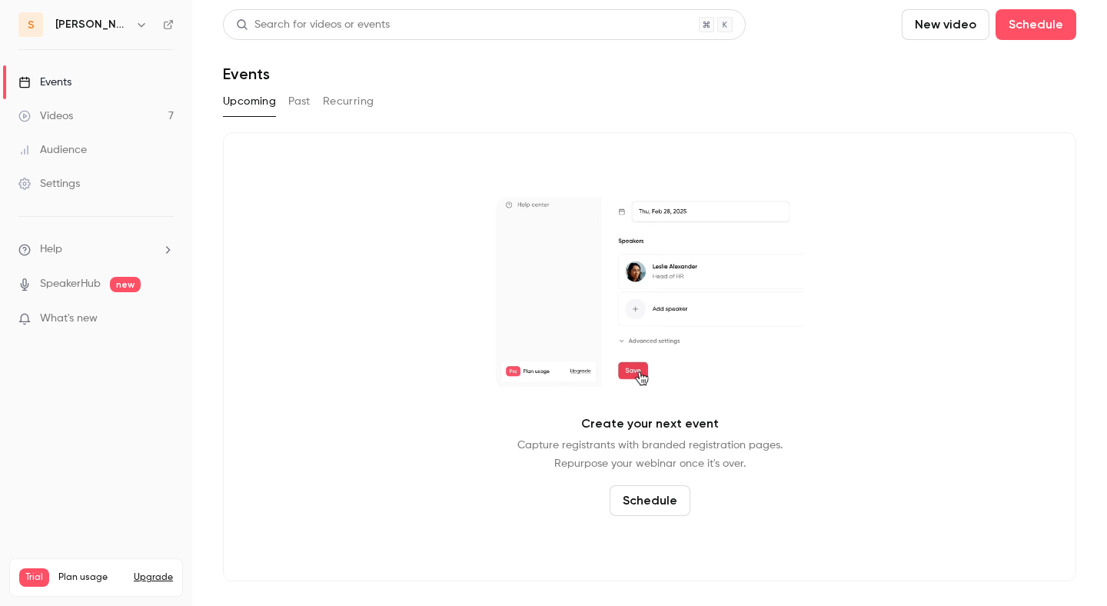
click at [341, 96] on button "Recurring" at bounding box center [348, 101] width 51 height 25
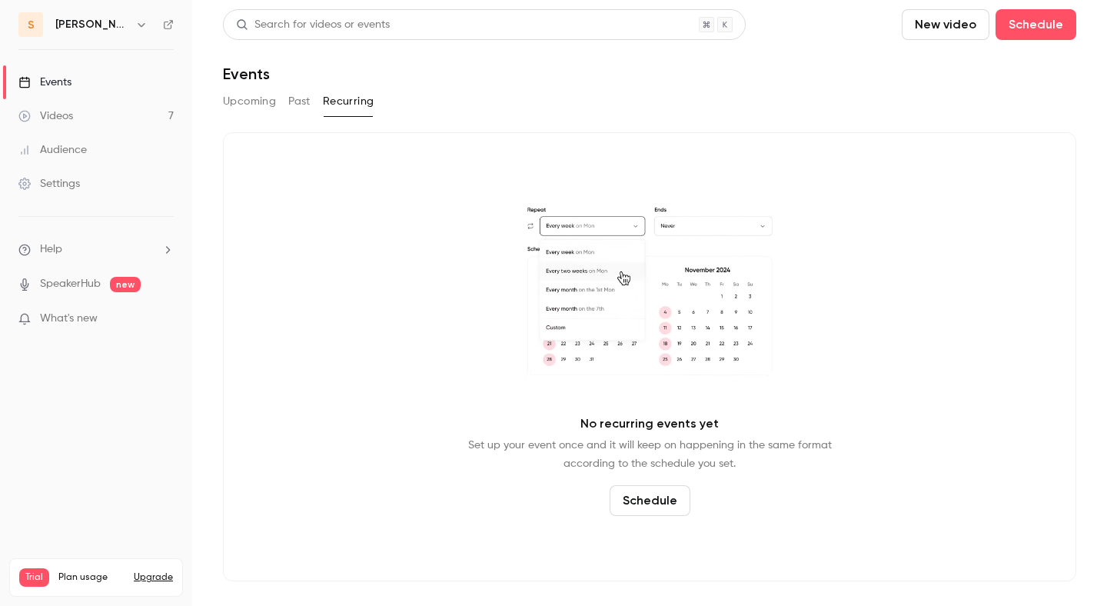
click at [628, 495] on button "Schedule" at bounding box center [649, 500] width 81 height 31
click at [641, 465] on span "Recurring event" at bounding box center [643, 458] width 81 height 16
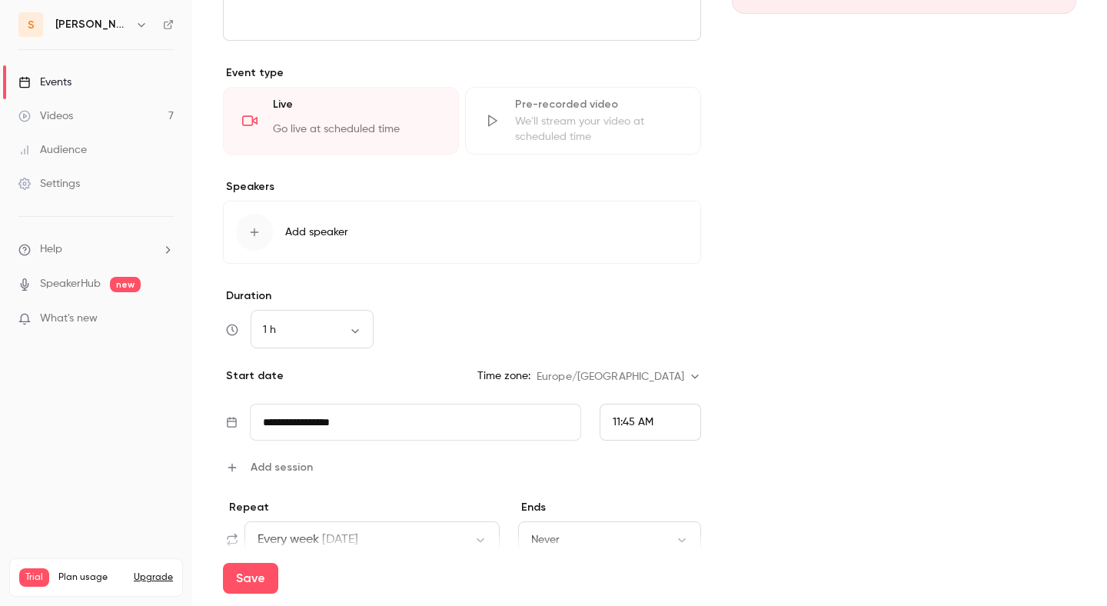
scroll to position [546, 0]
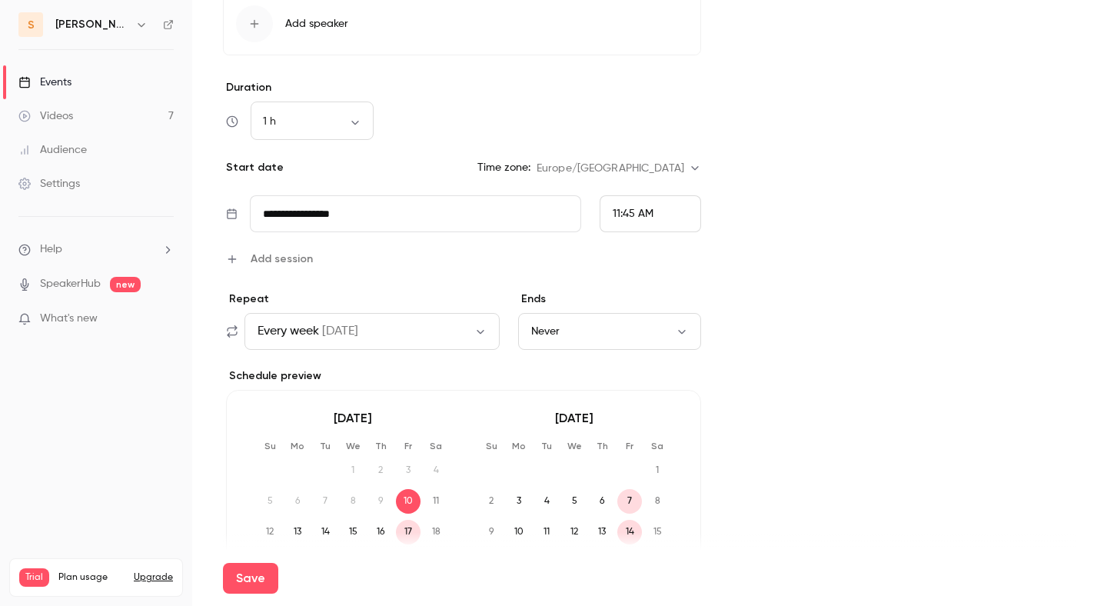
type input "**********"
click at [345, 214] on input "**********" at bounding box center [415, 213] width 331 height 37
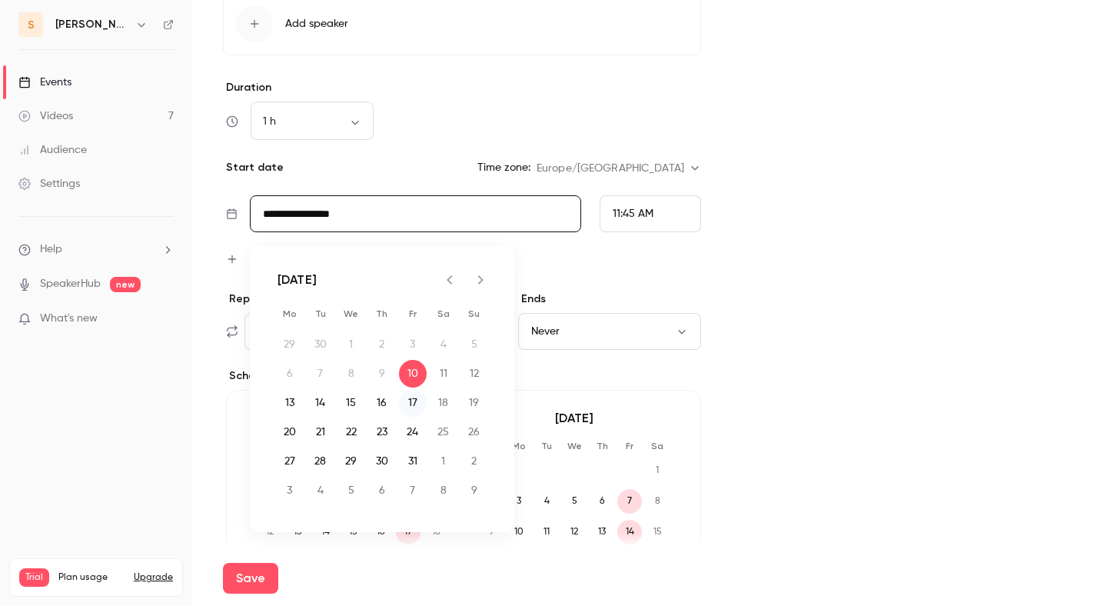
click at [417, 401] on button "17" at bounding box center [413, 403] width 28 height 28
type input "**********"
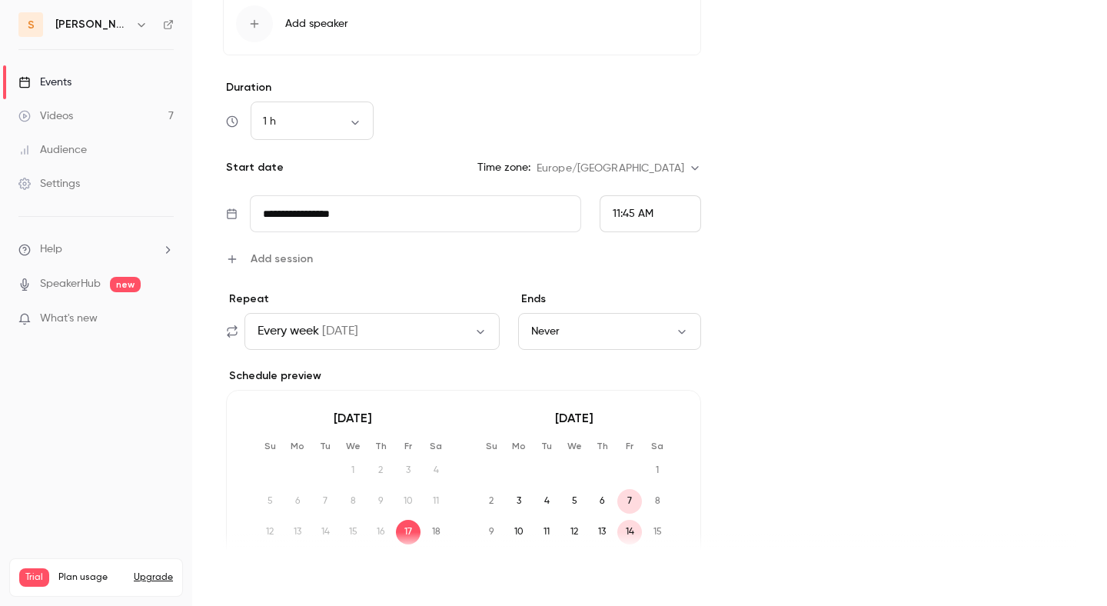
click at [264, 575] on button "Save" at bounding box center [250, 578] width 55 height 31
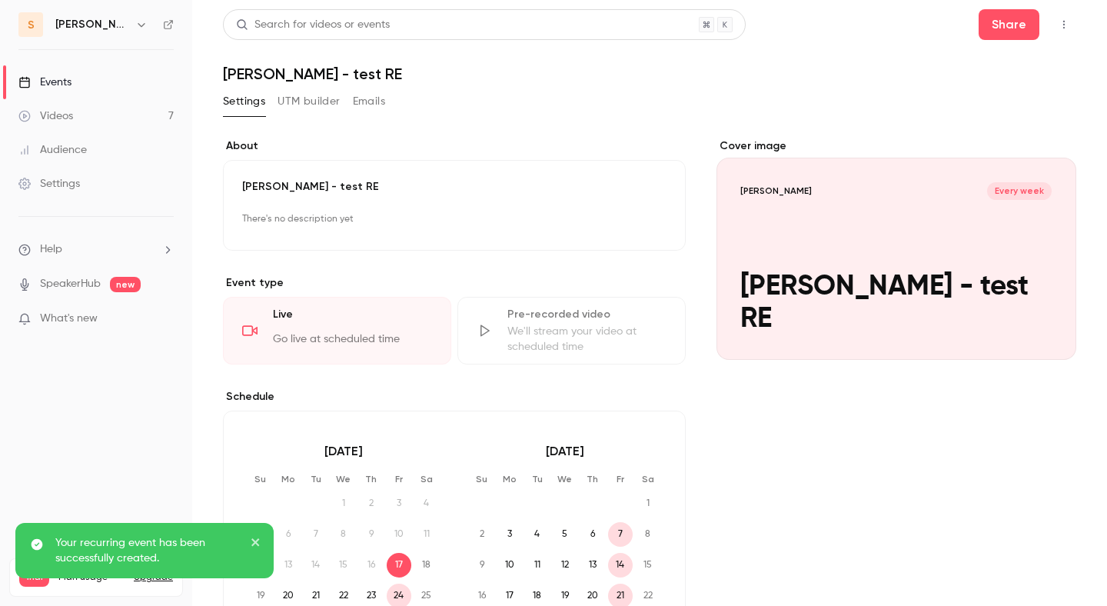
click at [506, 336] on div "Pre-recorded video We'll stream your video at scheduled time" at bounding box center [571, 331] width 228 height 68
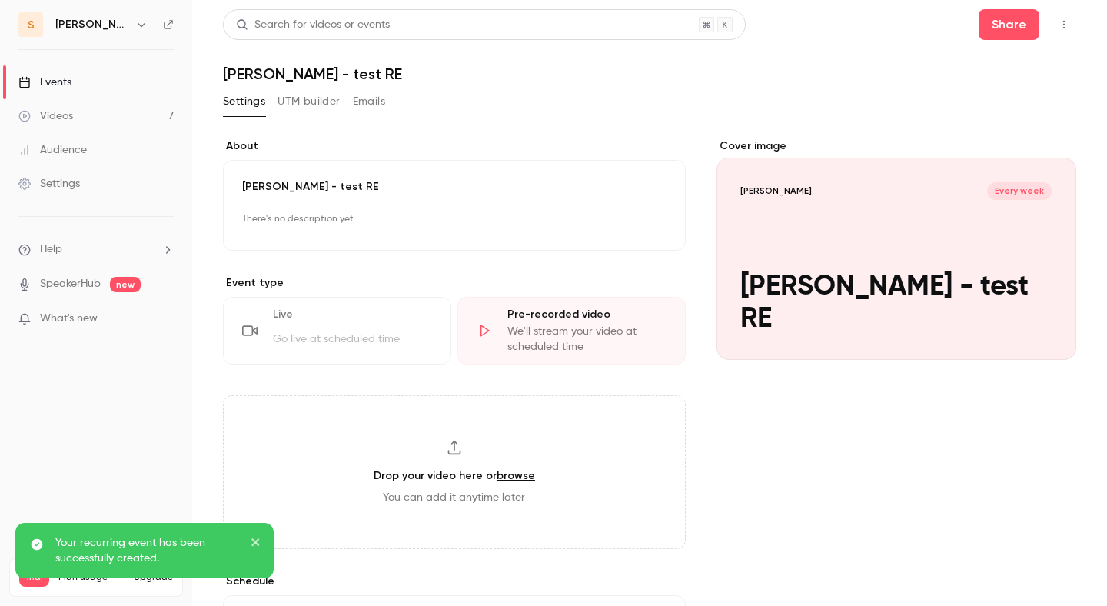
click at [433, 345] on div "Live Go live at scheduled time" at bounding box center [337, 331] width 228 height 68
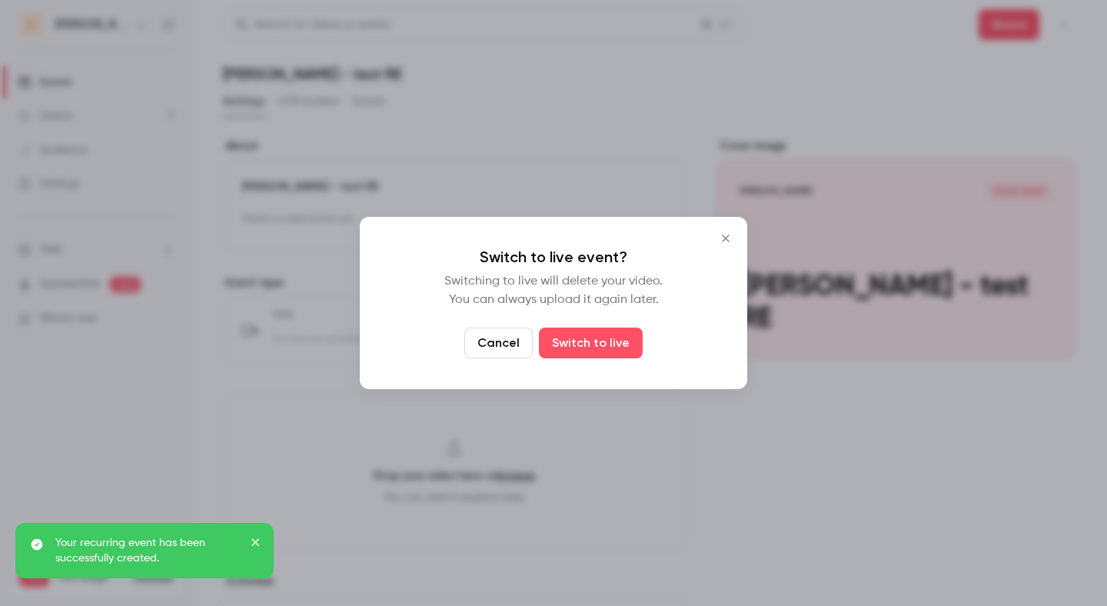
click at [500, 345] on button "Cancel" at bounding box center [498, 342] width 68 height 31
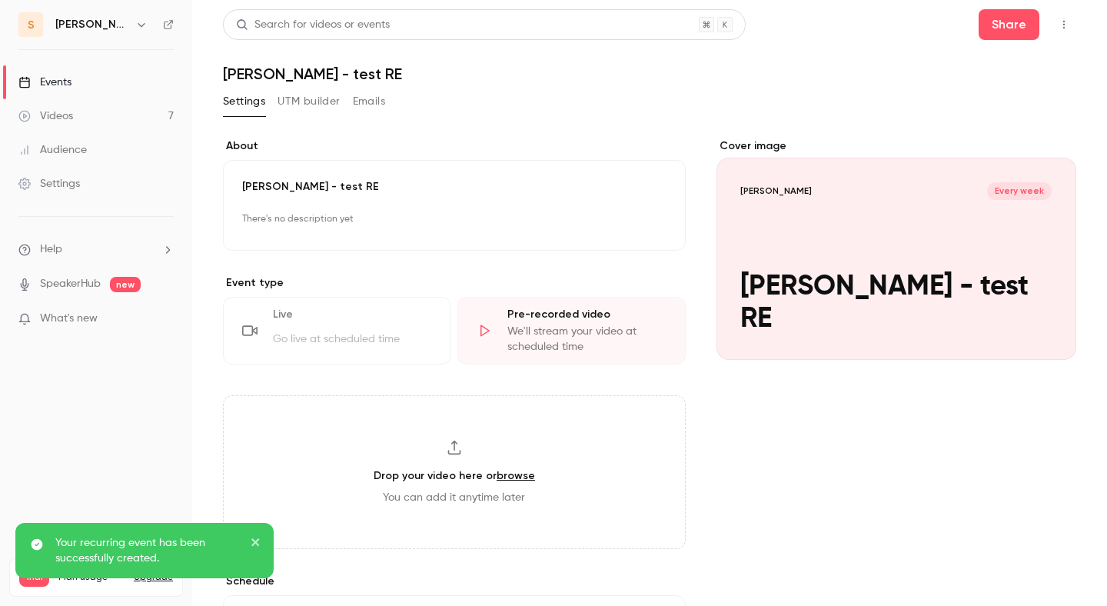
click at [397, 344] on div "Go live at scheduled time" at bounding box center [352, 342] width 159 height 23
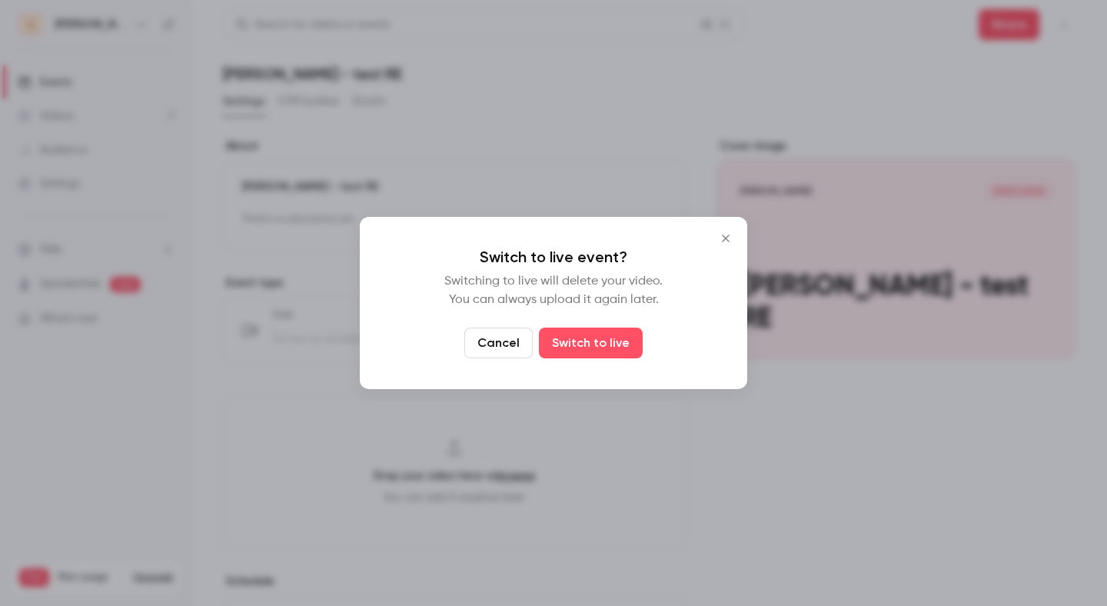
click at [480, 350] on button "Cancel" at bounding box center [498, 342] width 68 height 31
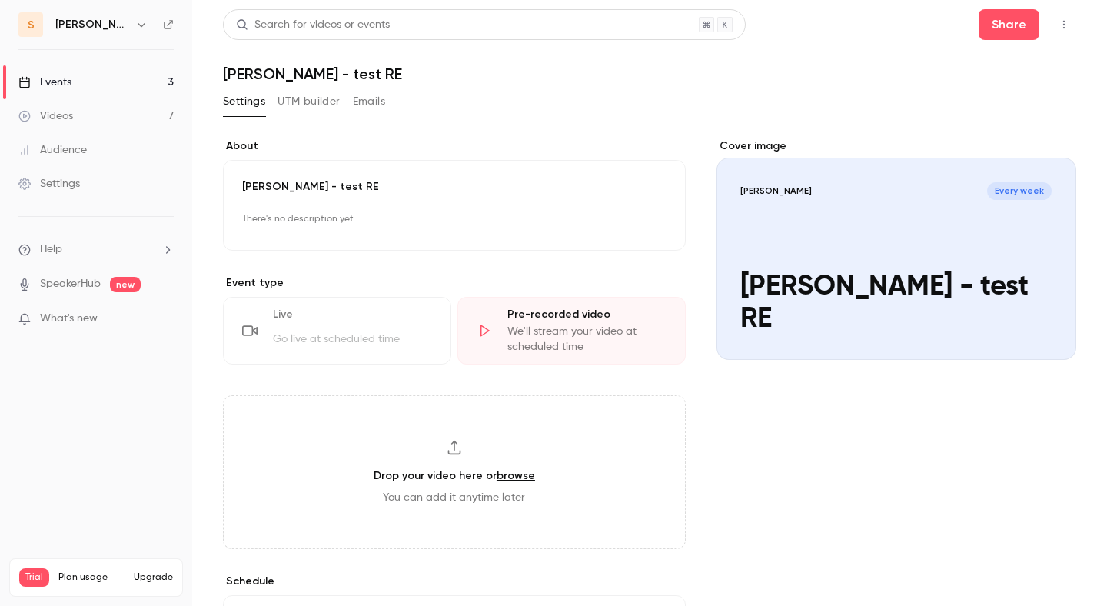
click at [1066, 18] on button "button" at bounding box center [1063, 24] width 25 height 25
click at [968, 81] on li "Publish on Channel" at bounding box center [992, 64] width 166 height 40
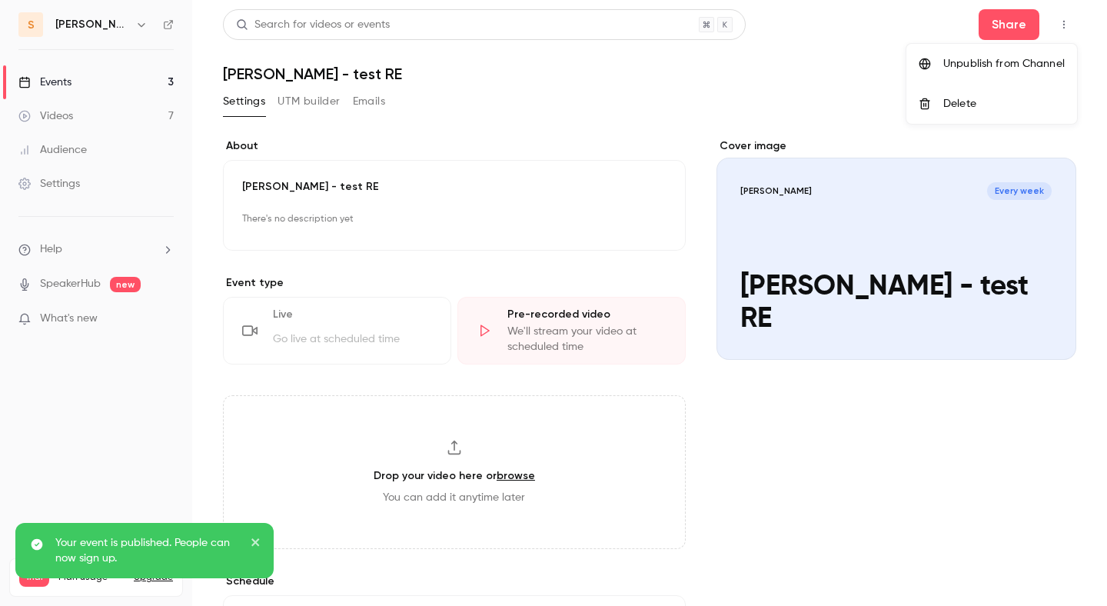
click at [967, 78] on li "Unpublish from Channel" at bounding box center [991, 64] width 171 height 40
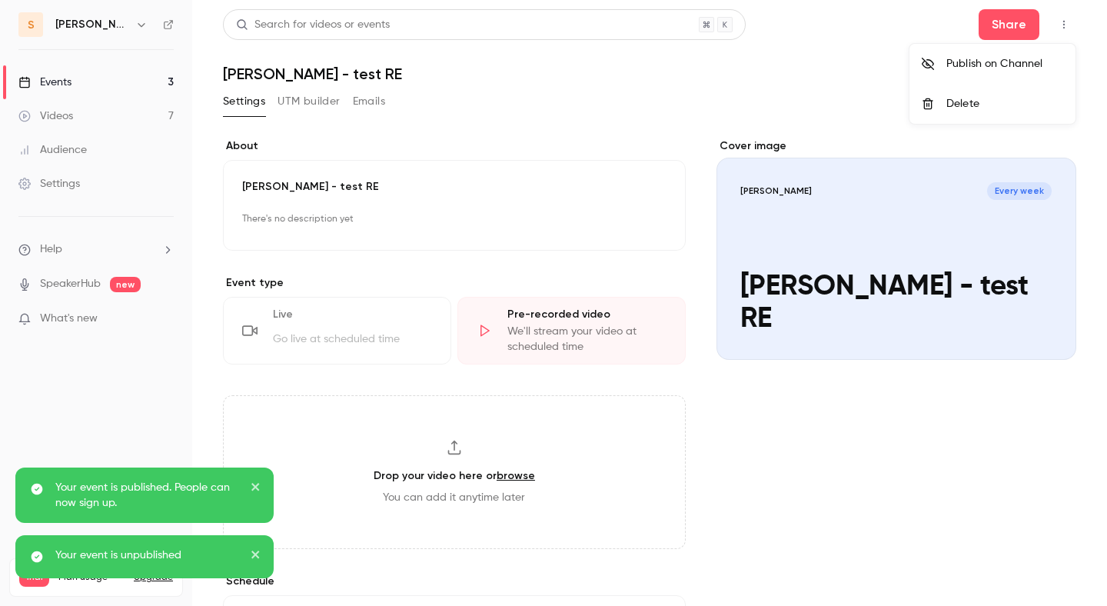
click at [964, 111] on div "Delete" at bounding box center [1004, 103] width 117 height 15
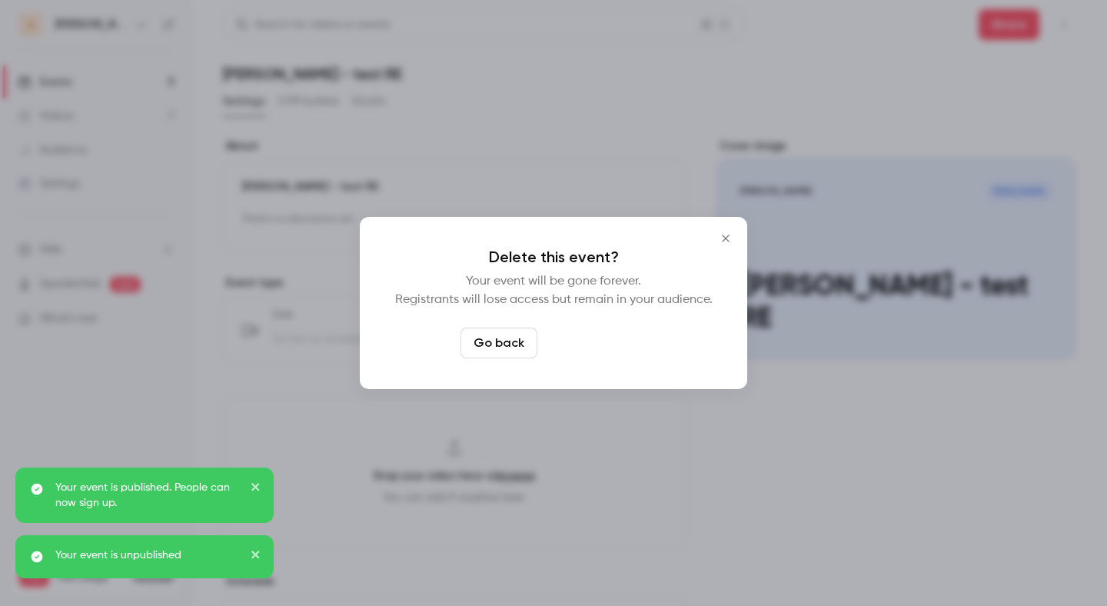
click at [610, 355] on button "Delete event" at bounding box center [594, 342] width 103 height 31
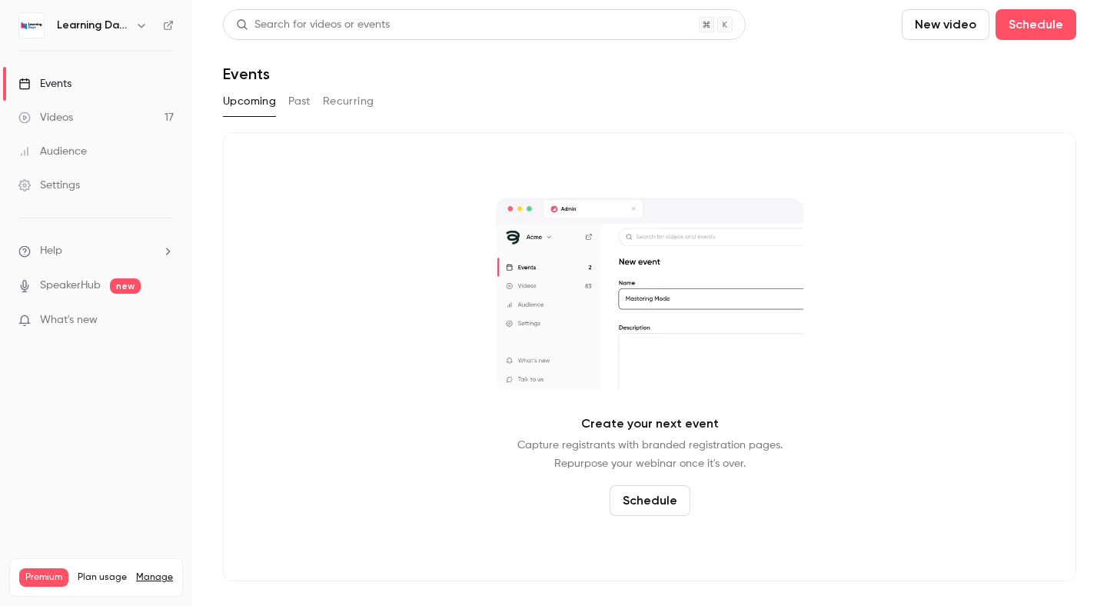
click at [106, 110] on link "Videos 17" at bounding box center [96, 118] width 192 height 34
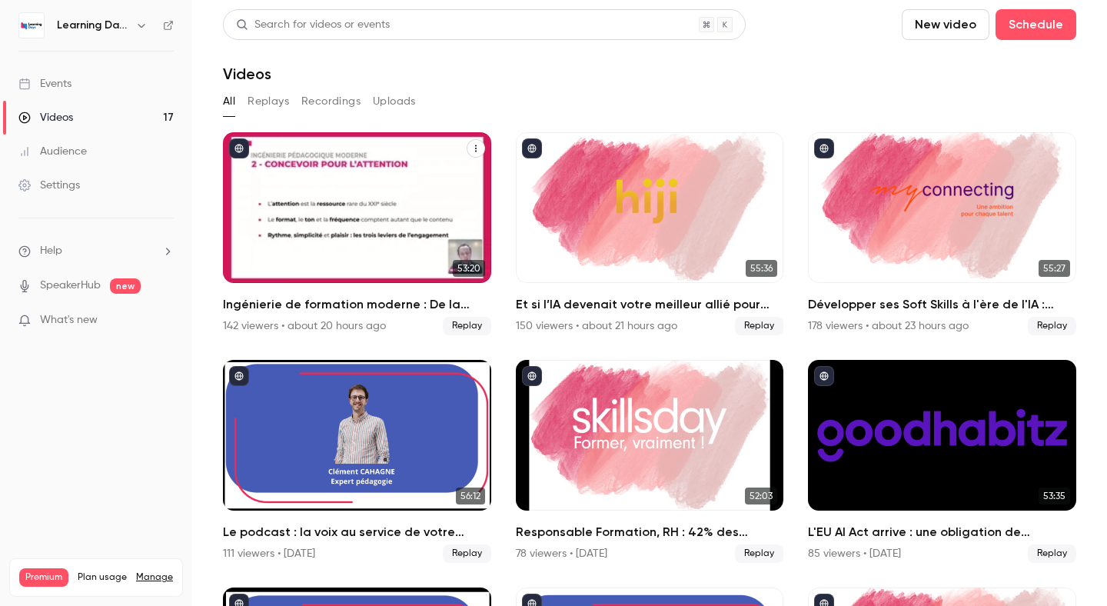
click at [338, 162] on div "Ingénierie de formation moderne : De la salle de classe au flux de travail, con…" at bounding box center [357, 207] width 268 height 151
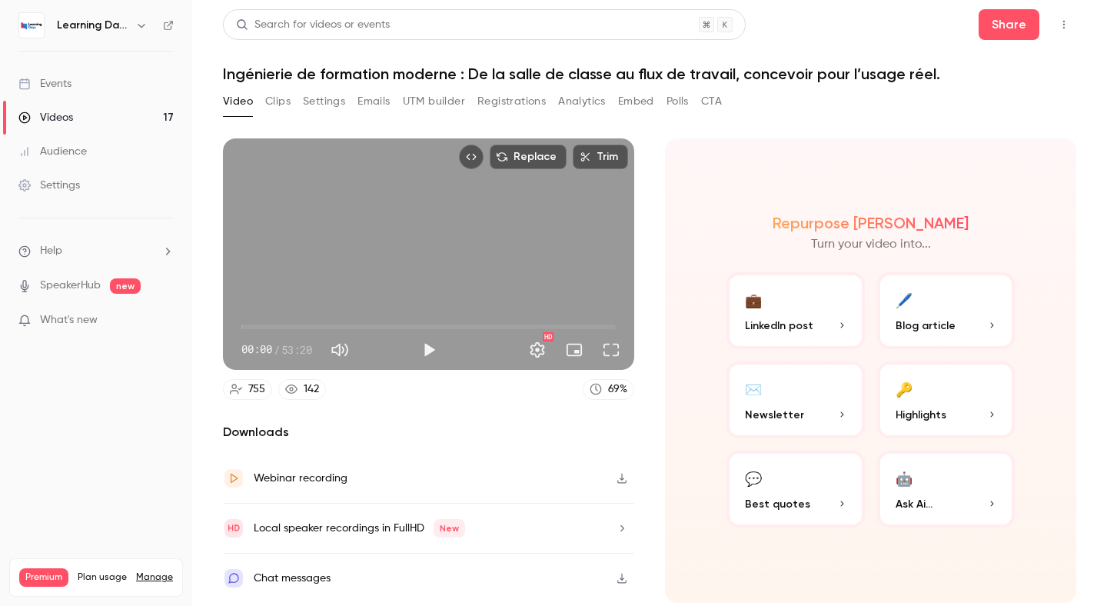
click at [79, 118] on link "Videos 17" at bounding box center [96, 118] width 192 height 34
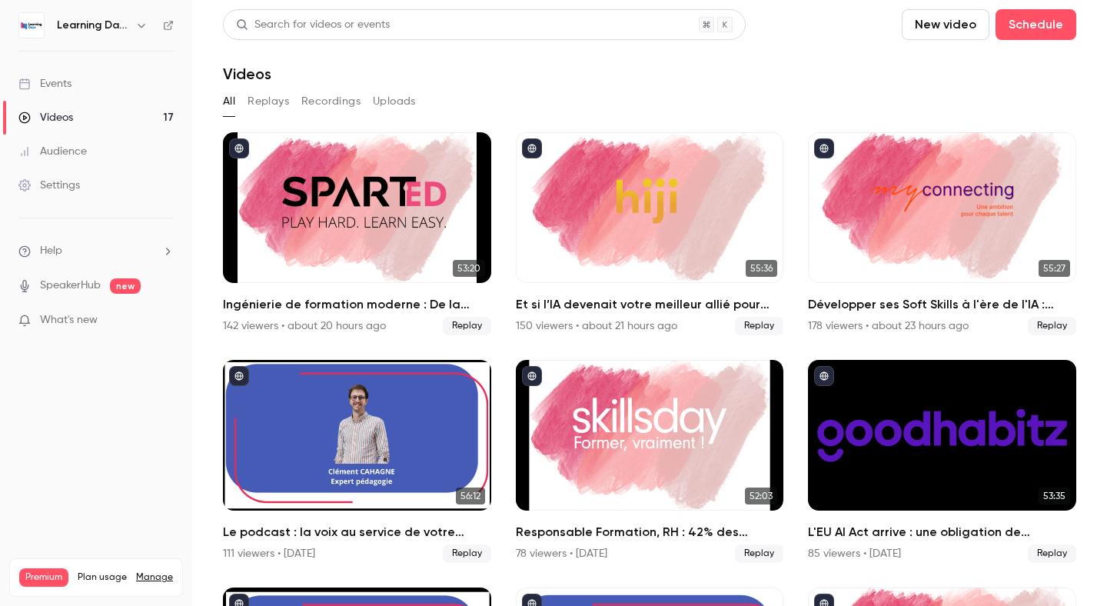
click at [140, 29] on icon "button" at bounding box center [141, 25] width 12 height 12
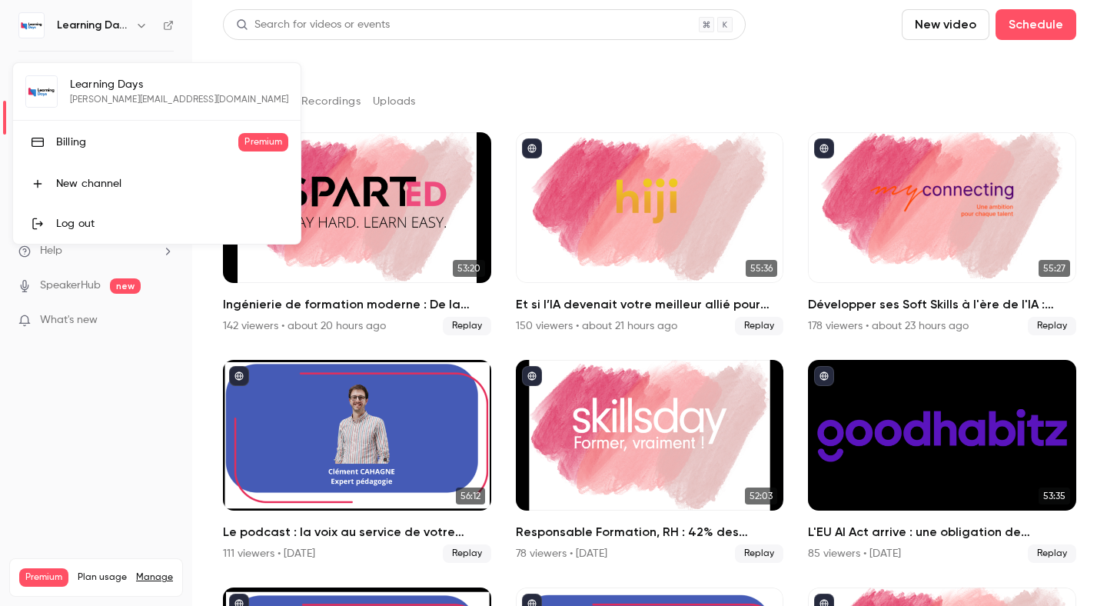
click at [140, 29] on div at bounding box center [553, 303] width 1107 height 606
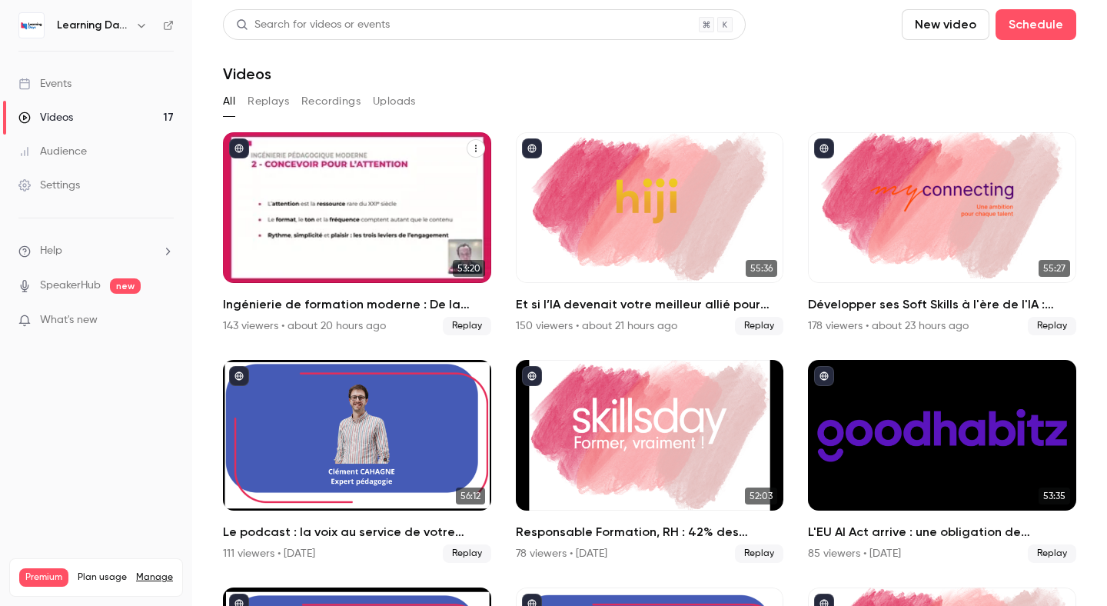
click at [348, 215] on div "Ingénierie de formation moderne : De la salle de classe au flux de travail, con…" at bounding box center [357, 207] width 268 height 151
